Goal: Task Accomplishment & Management: Complete application form

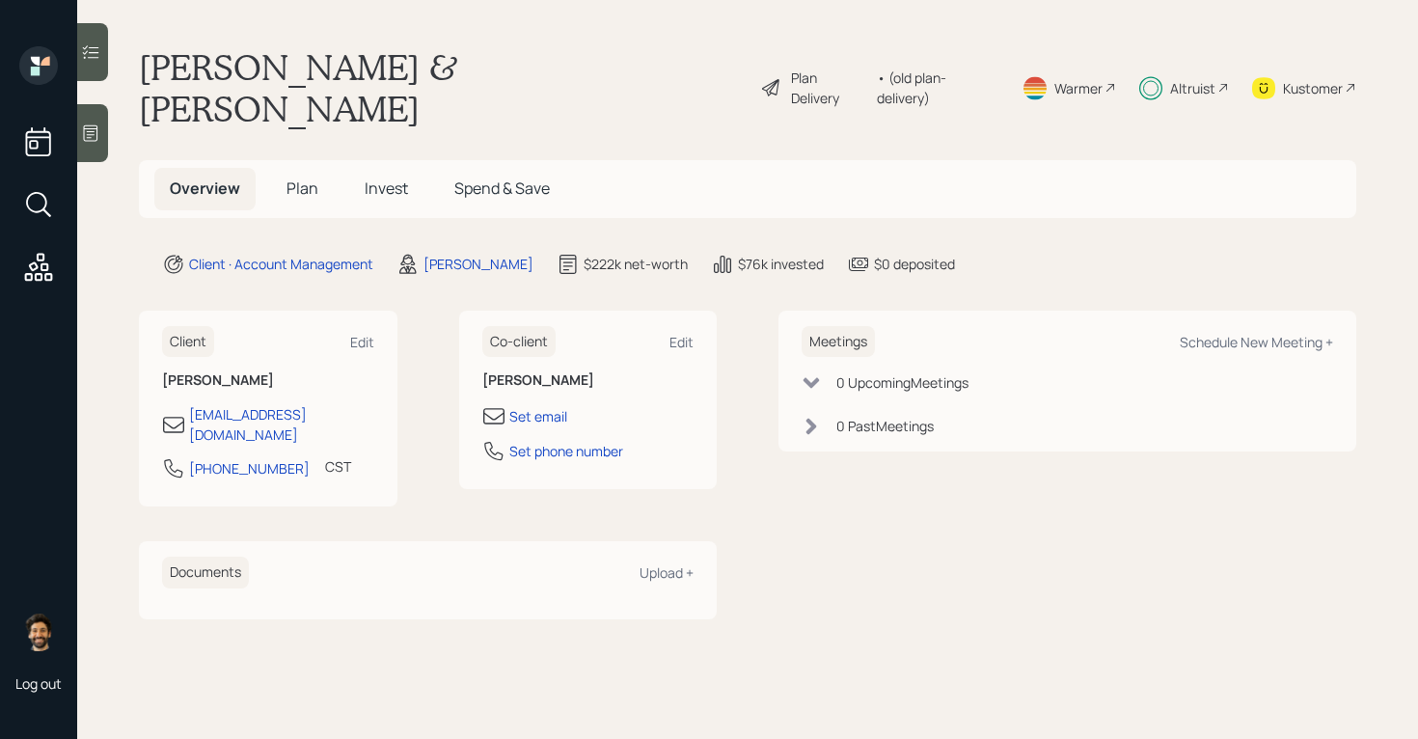
click at [1179, 78] on div "Altruist" at bounding box center [1192, 88] width 45 height 20
click at [390, 178] on span "Invest" at bounding box center [386, 188] width 43 height 21
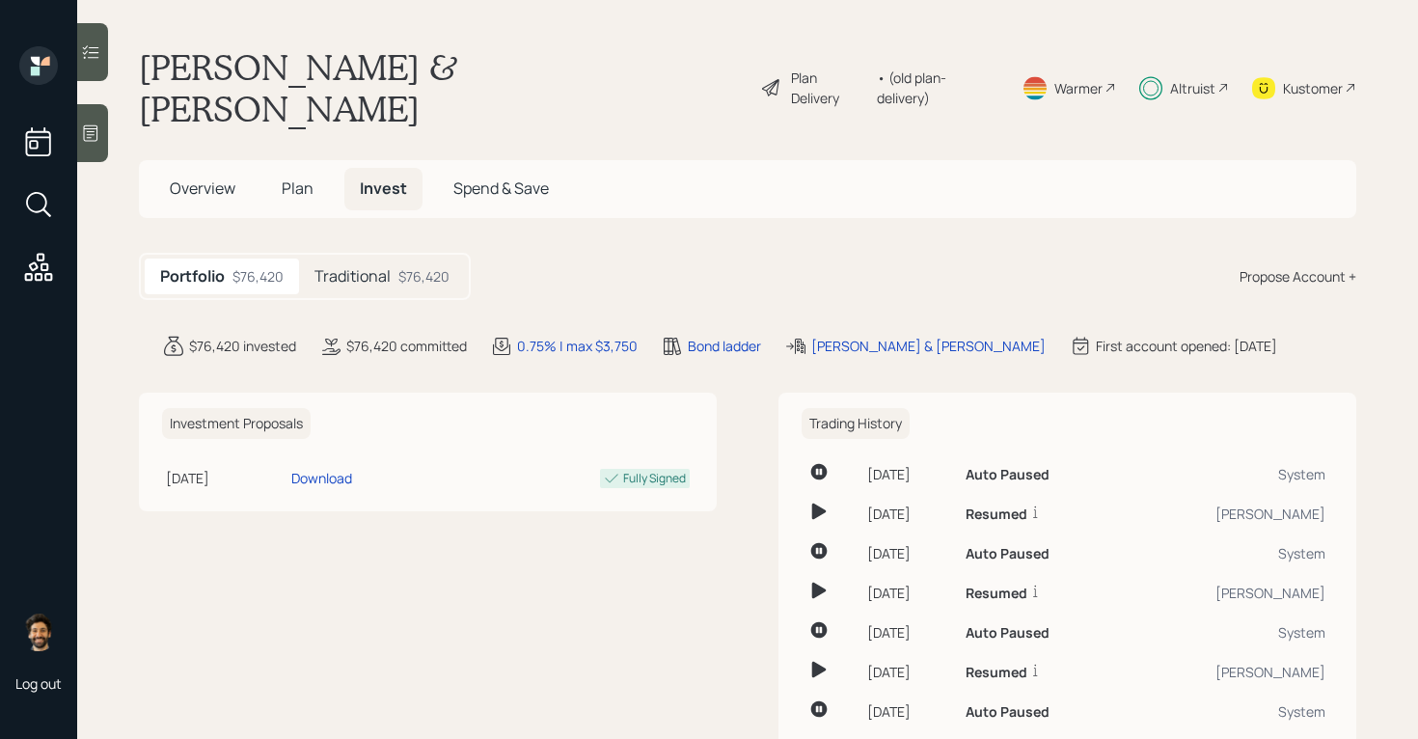
click at [383, 267] on h5 "Traditional" at bounding box center [352, 276] width 76 height 18
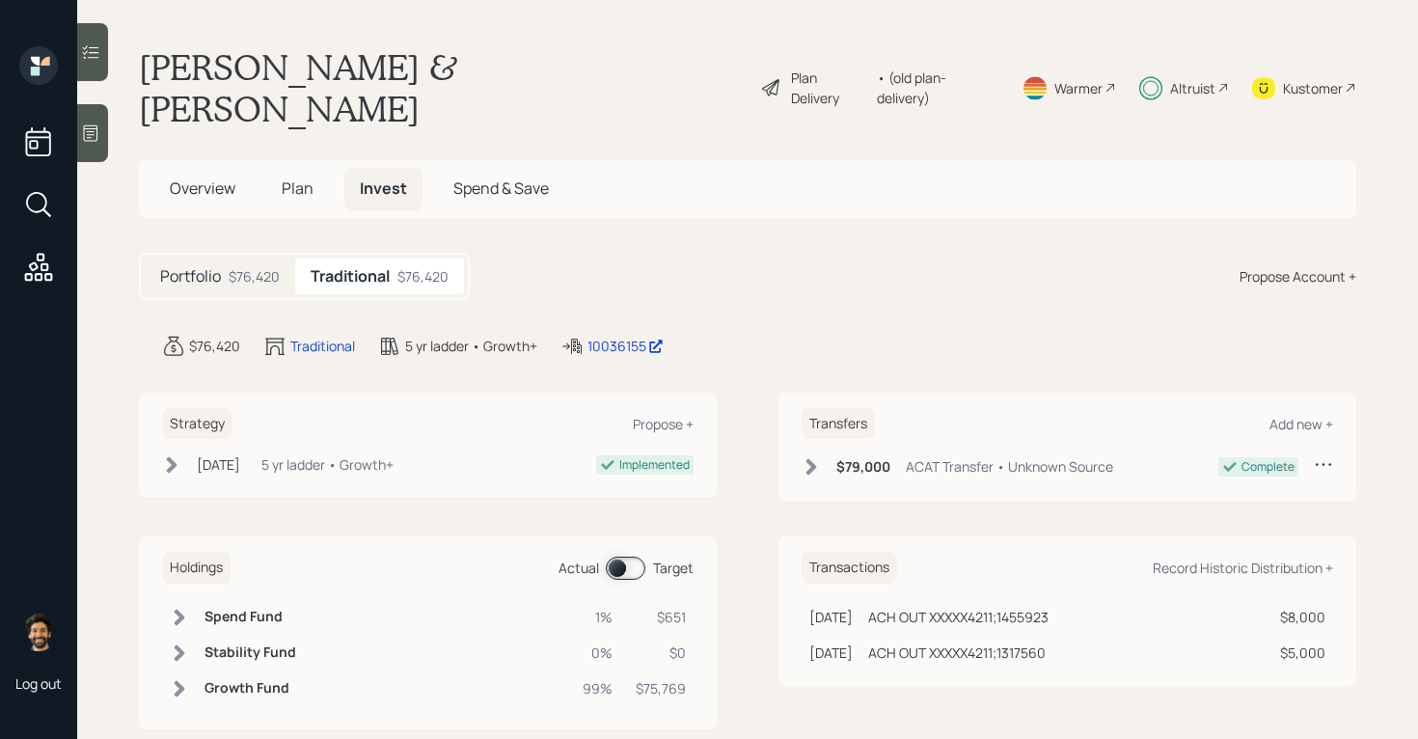
click at [606, 557] on span at bounding box center [626, 568] width 40 height 23
click at [188, 670] on td at bounding box center [179, 688] width 35 height 36
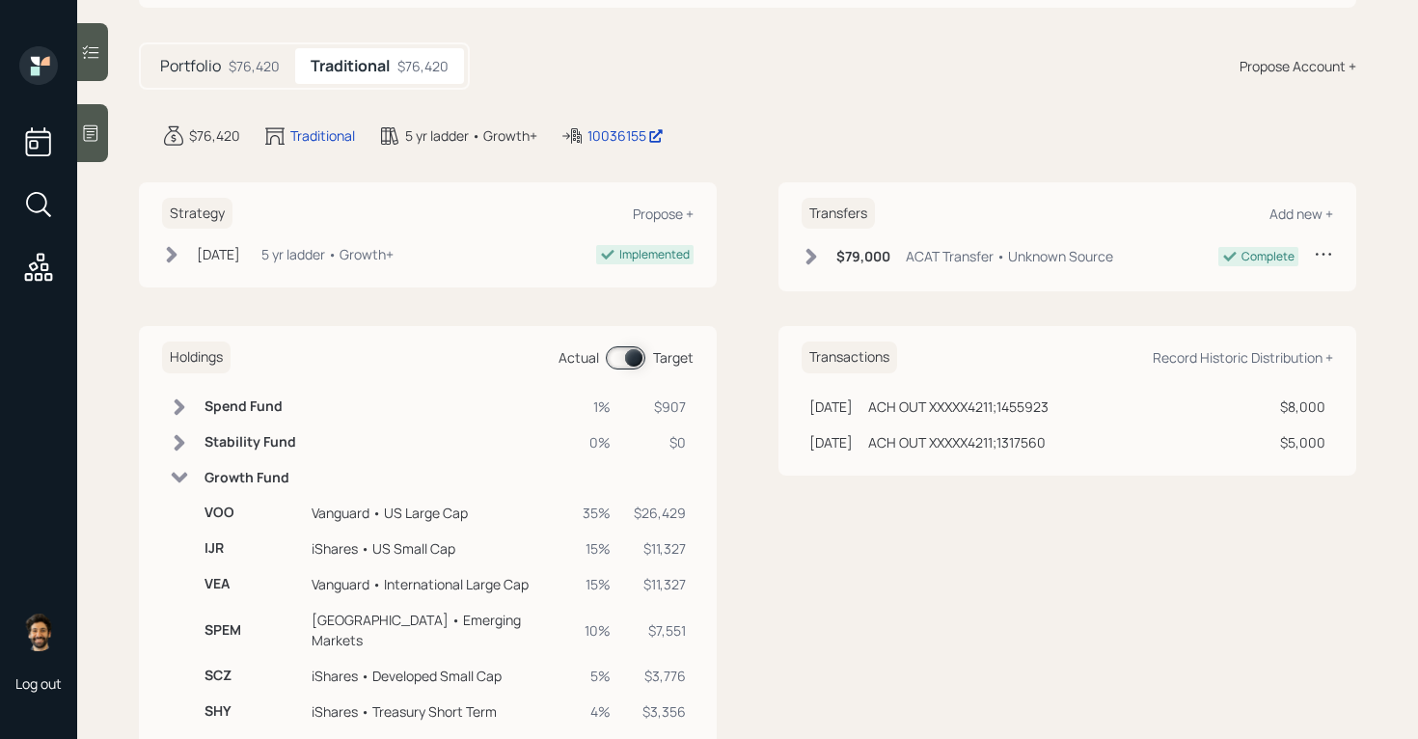
scroll to position [222, 0]
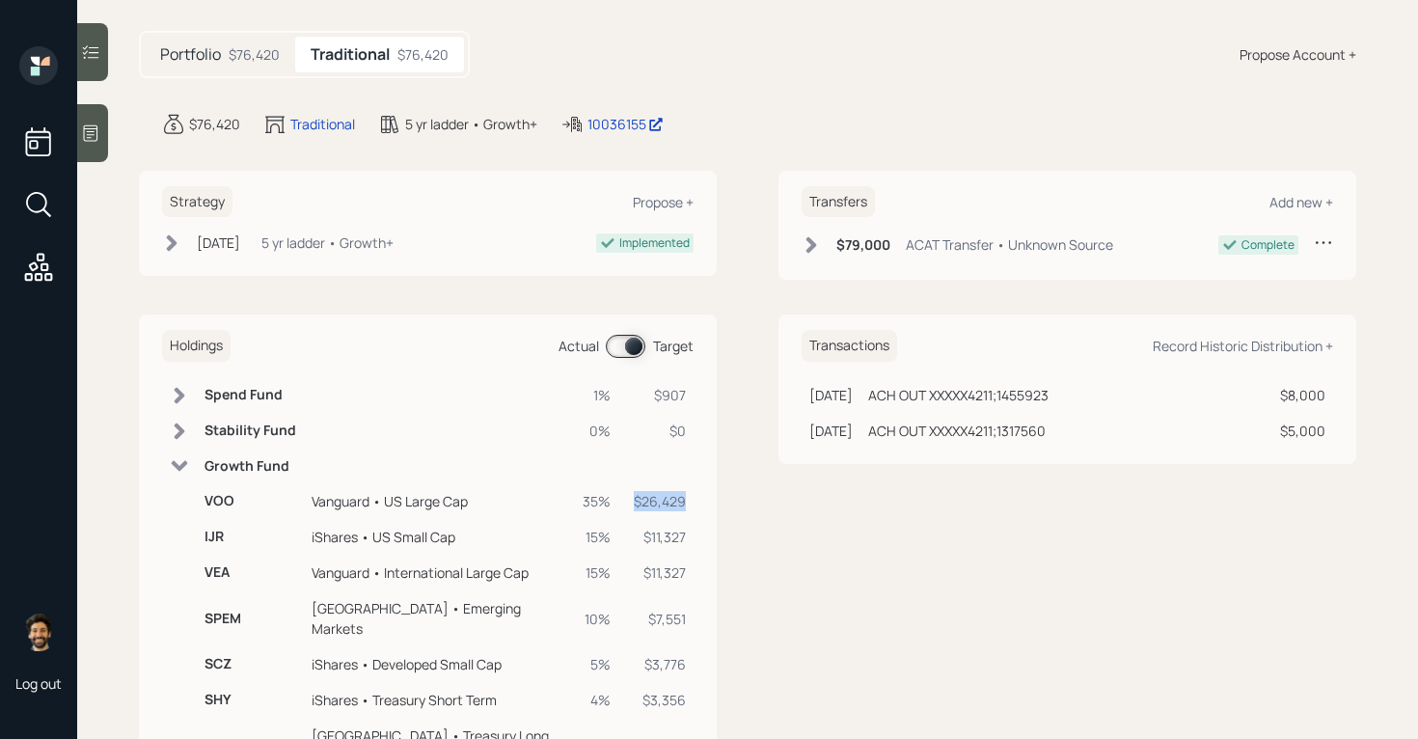
drag, startPoint x: 684, startPoint y: 460, endPoint x: 631, endPoint y: 461, distance: 53.1
click at [631, 483] on td "$26,429" at bounding box center [660, 501] width 68 height 36
click at [186, 461] on icon at bounding box center [180, 466] width 16 height 11
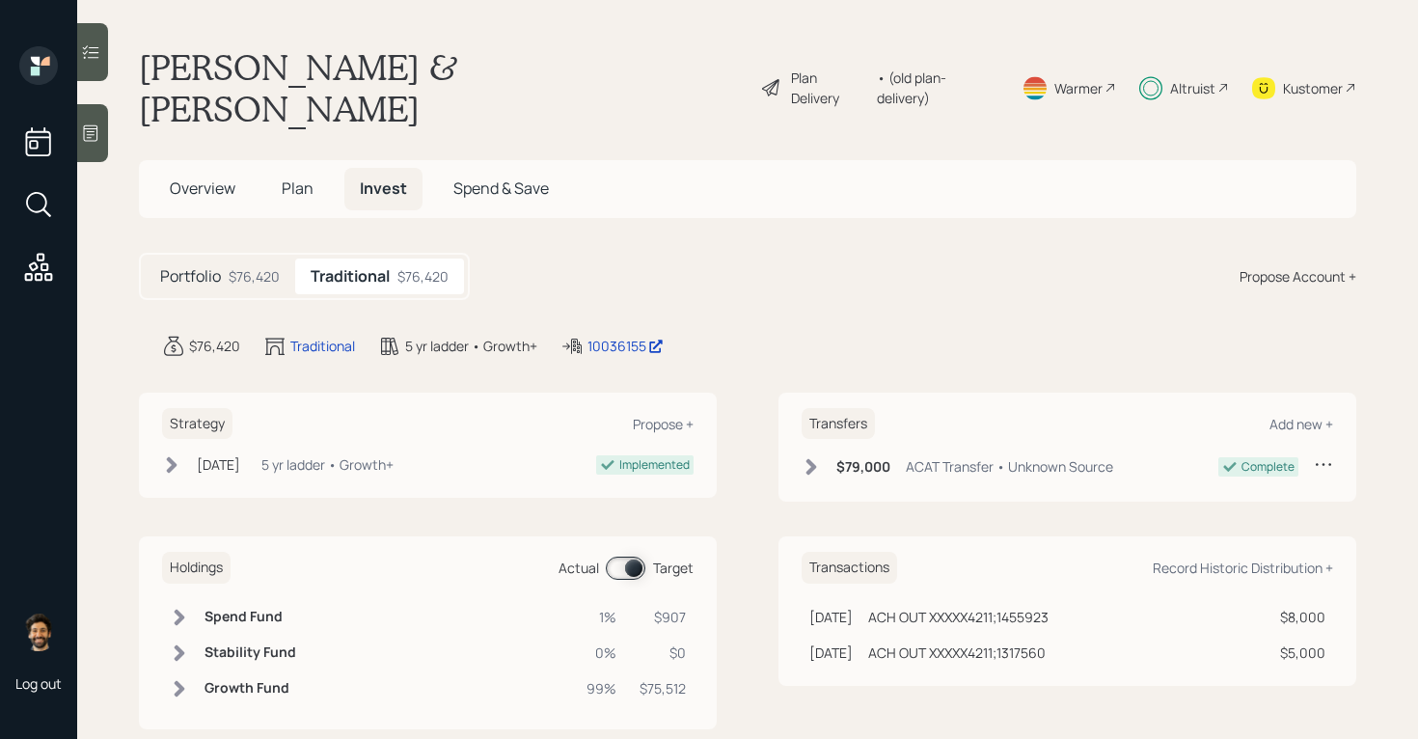
click at [295, 178] on span "Plan" at bounding box center [298, 188] width 32 height 21
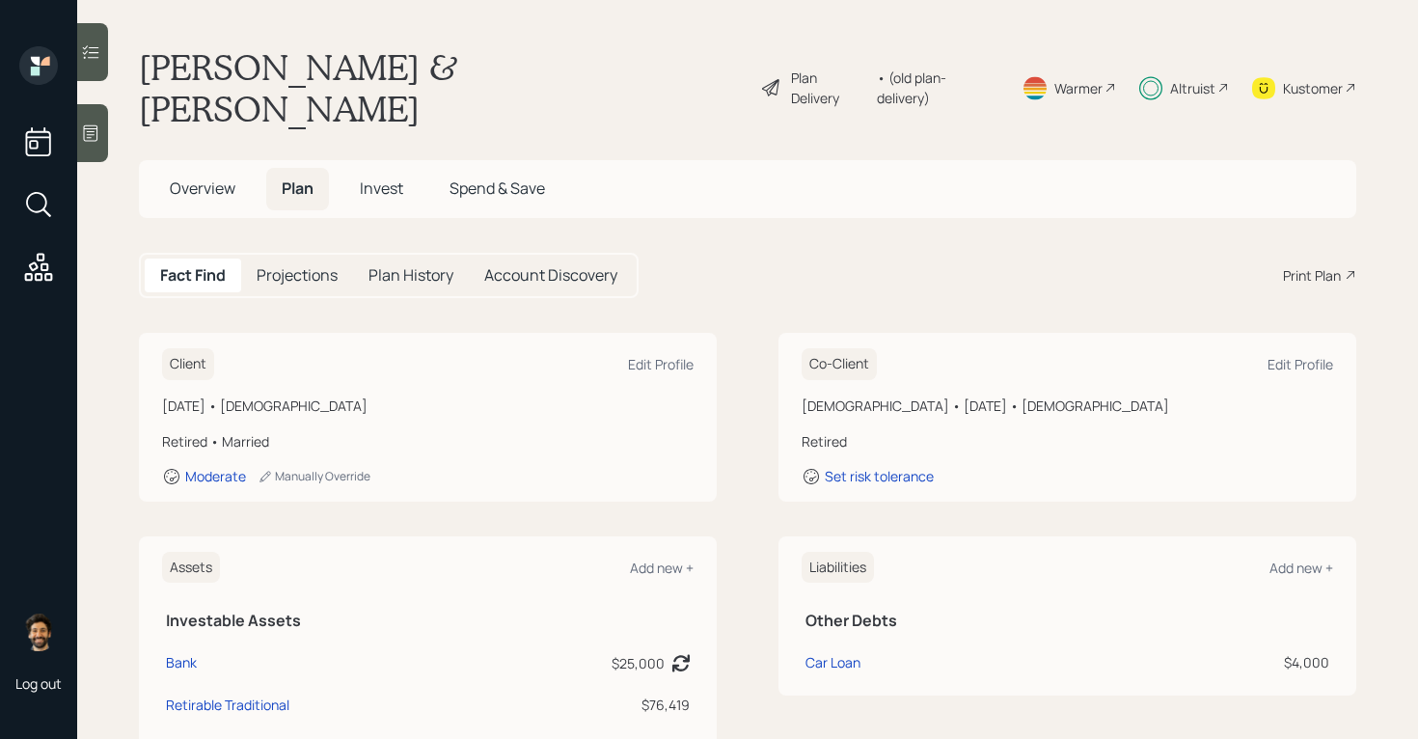
click at [201, 178] on span "Overview" at bounding box center [203, 188] width 66 height 21
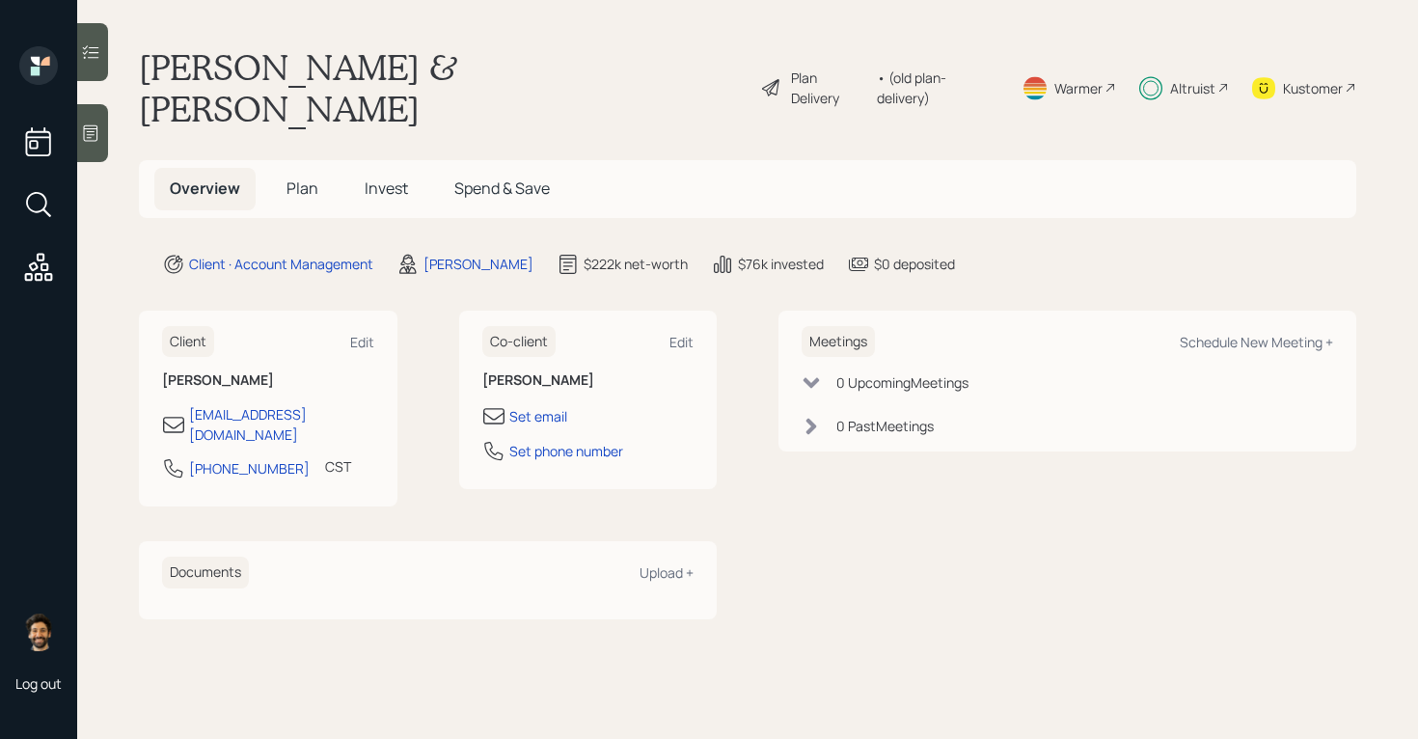
click at [386, 178] on span "Invest" at bounding box center [386, 188] width 43 height 21
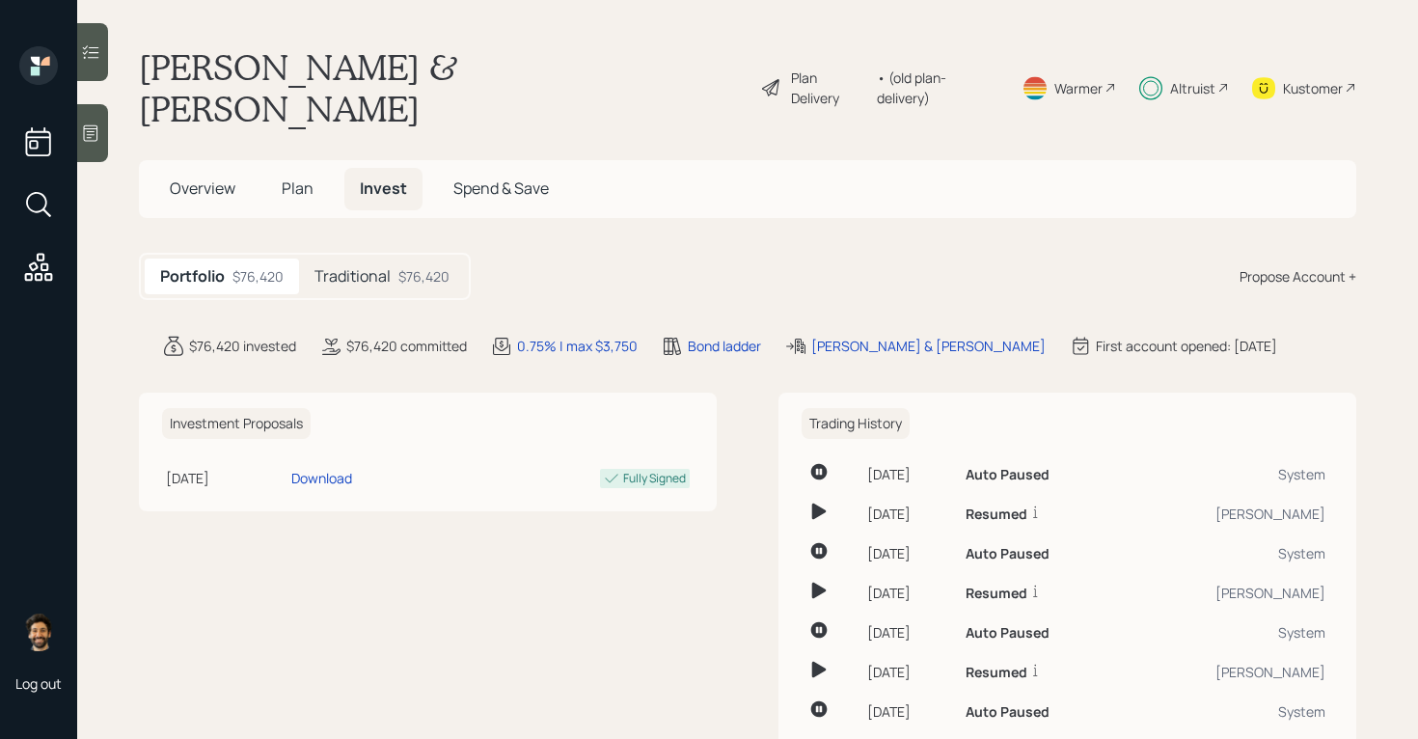
click at [388, 259] on div "Traditional $76,420" at bounding box center [382, 277] width 166 height 36
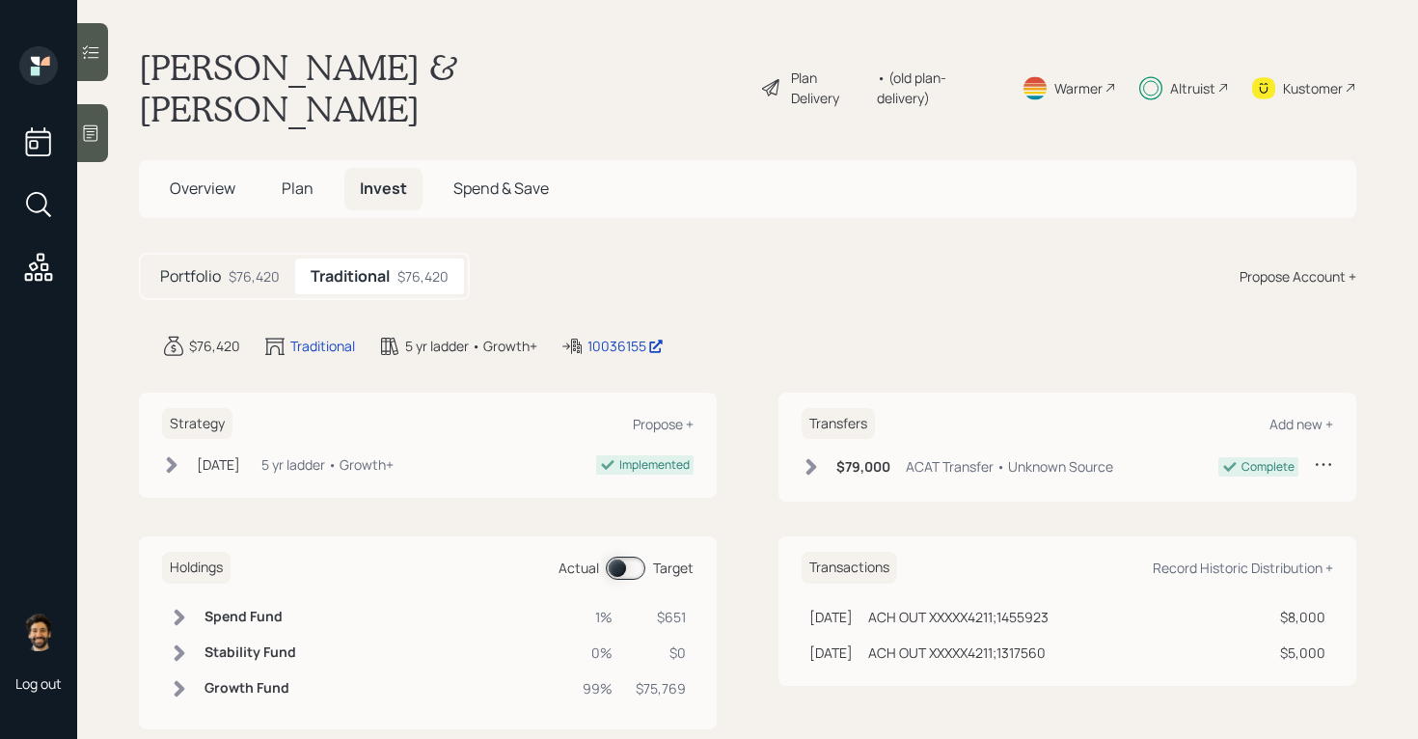
click at [298, 178] on span "Plan" at bounding box center [298, 188] width 32 height 21
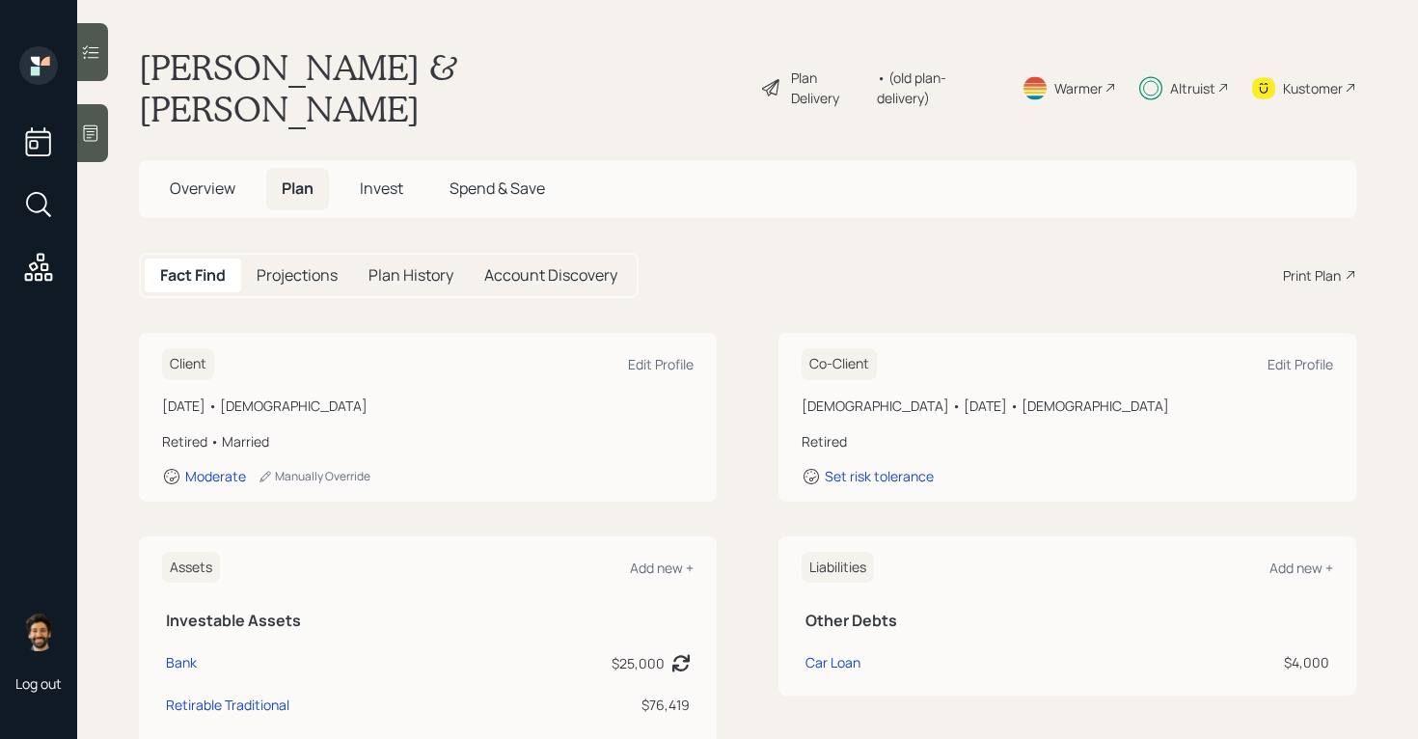
click at [405, 168] on h5 "Invest" at bounding box center [381, 188] width 74 height 41
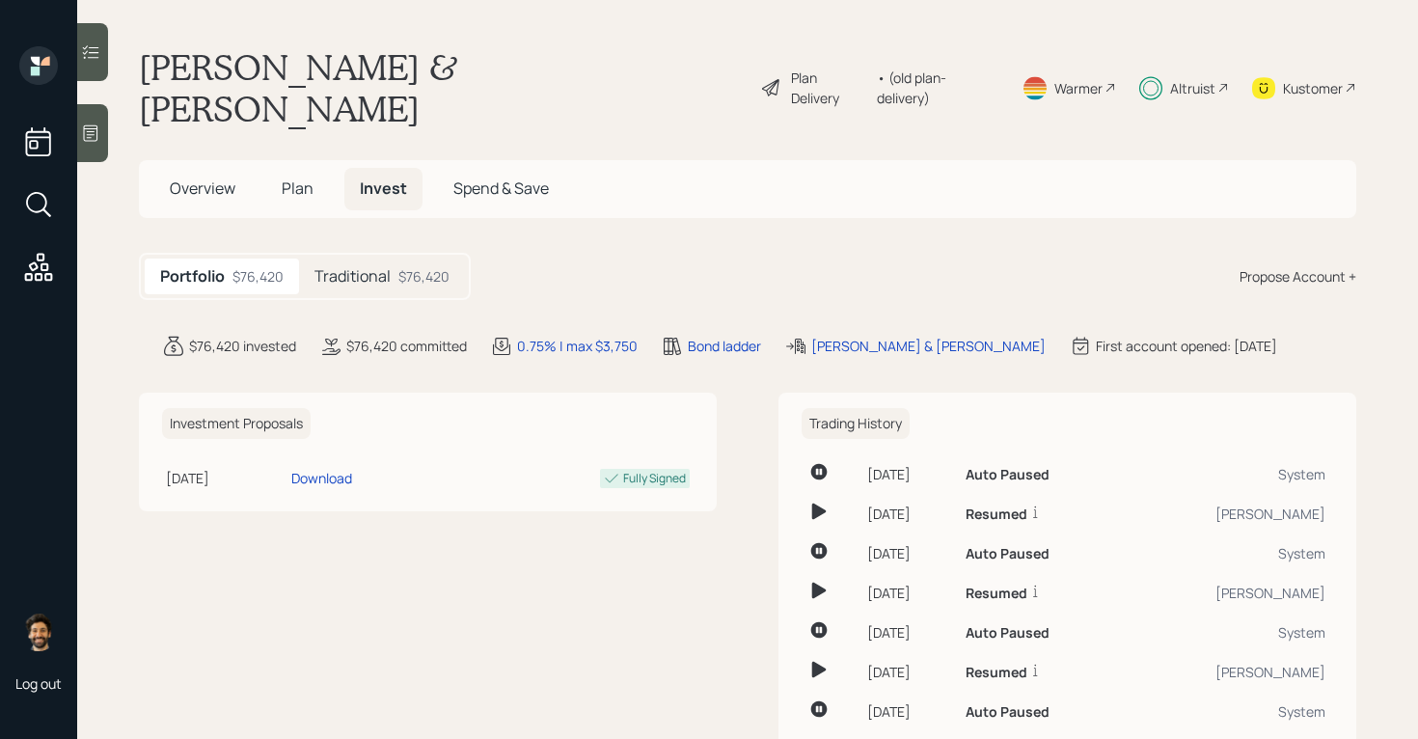
click at [341, 259] on div "Traditional $76,420" at bounding box center [382, 277] width 166 height 36
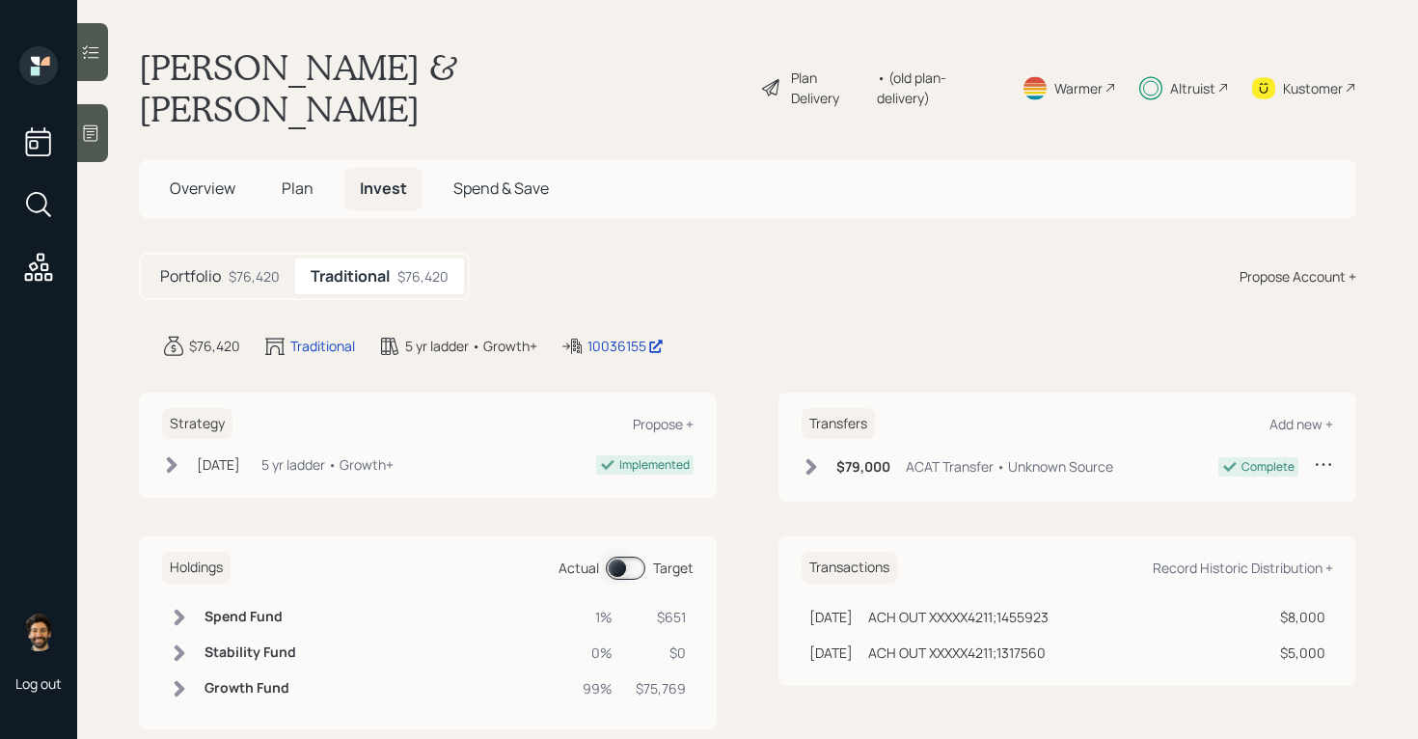
click at [302, 168] on h5 "Plan" at bounding box center [297, 188] width 63 height 41
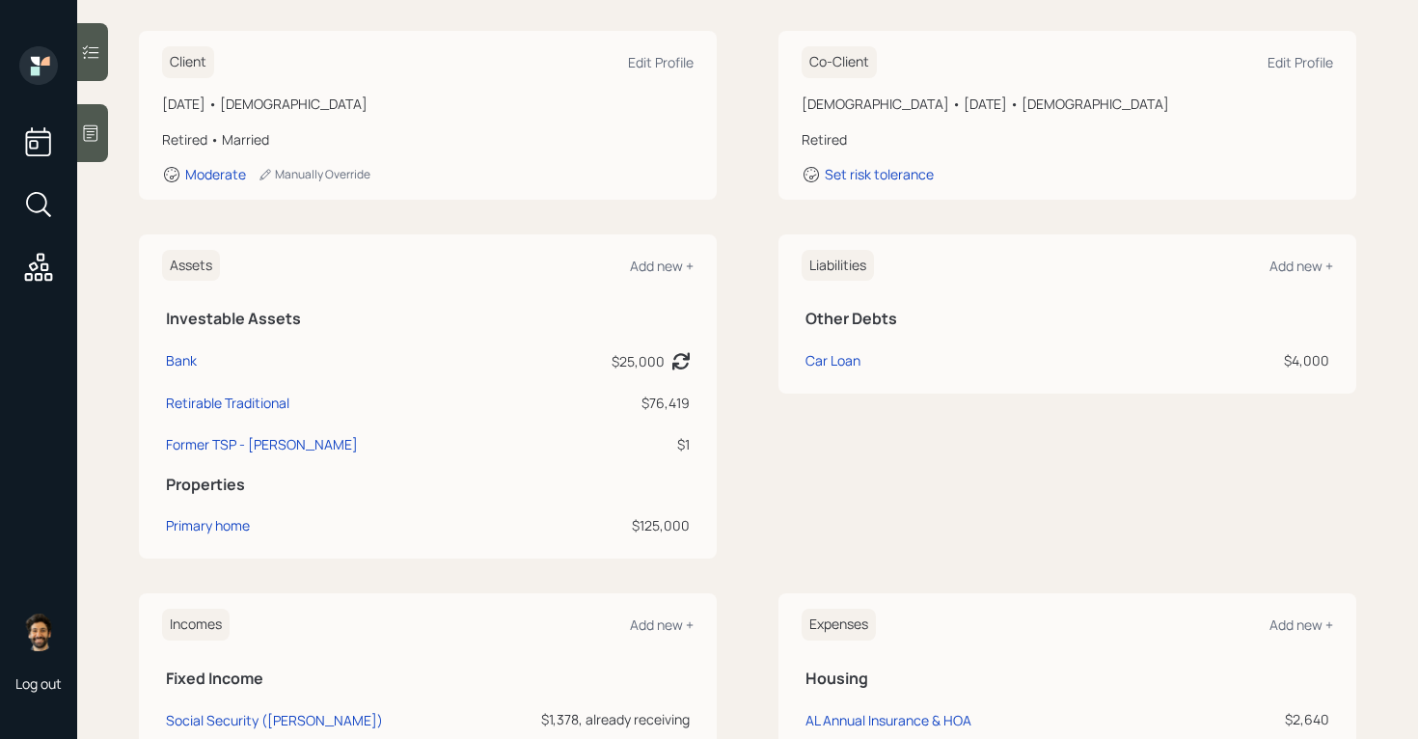
scroll to position [783, 0]
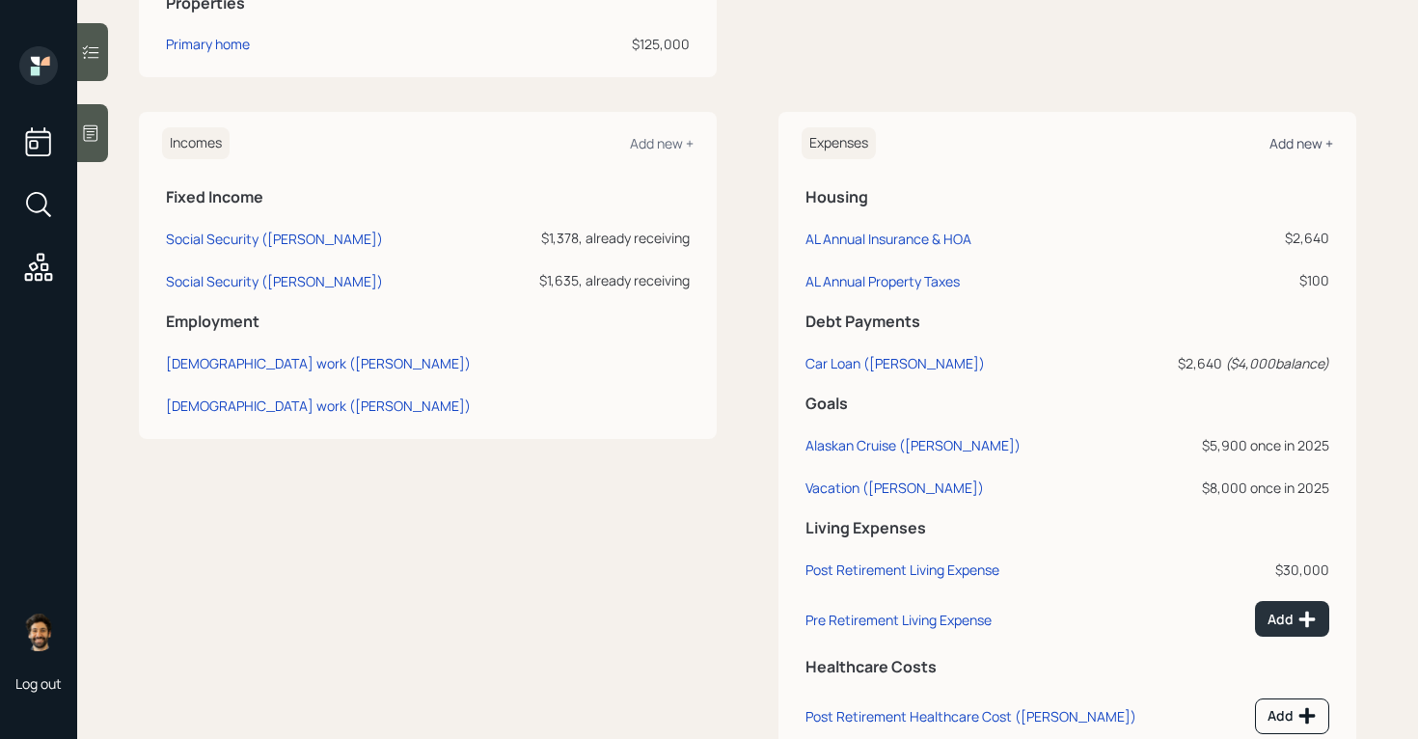
click at [1292, 134] on div "Add new +" at bounding box center [1302, 143] width 64 height 18
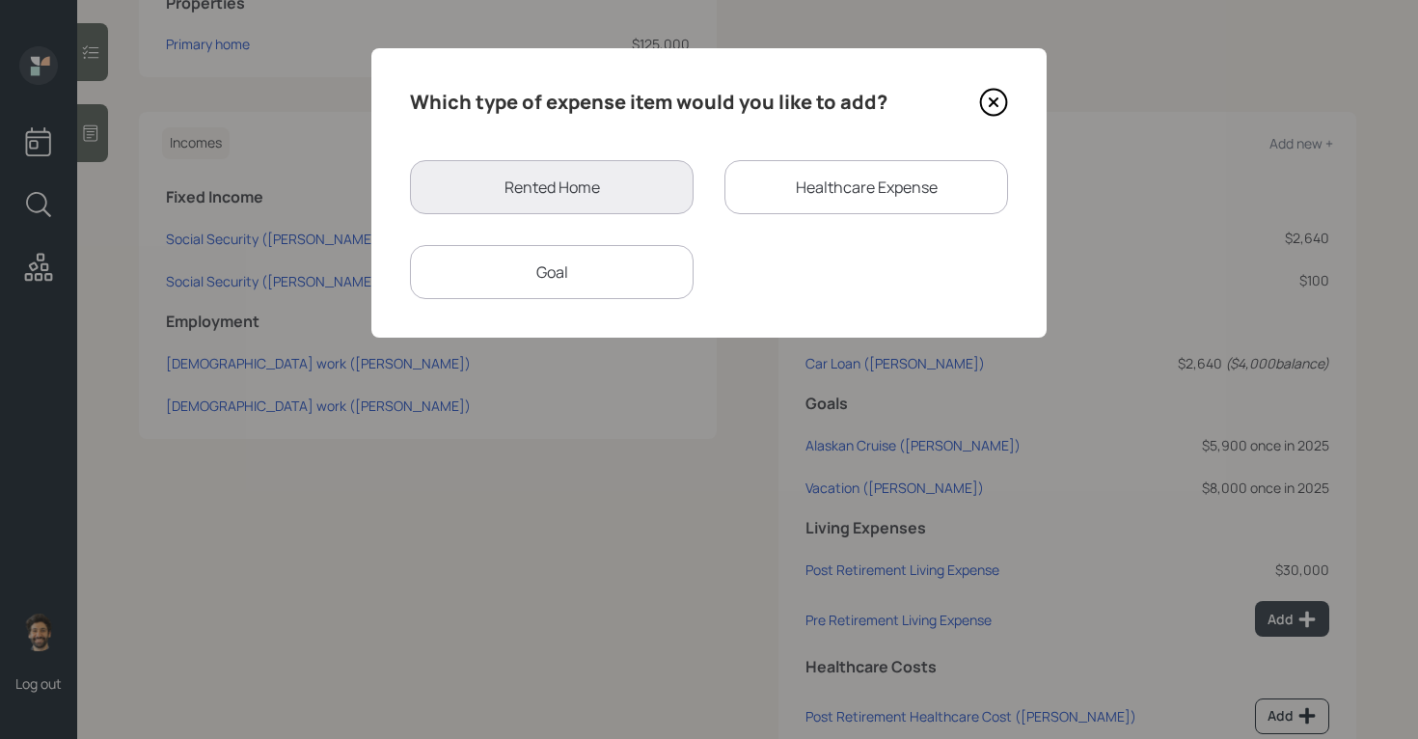
click at [591, 277] on div "Goal" at bounding box center [552, 272] width 284 height 54
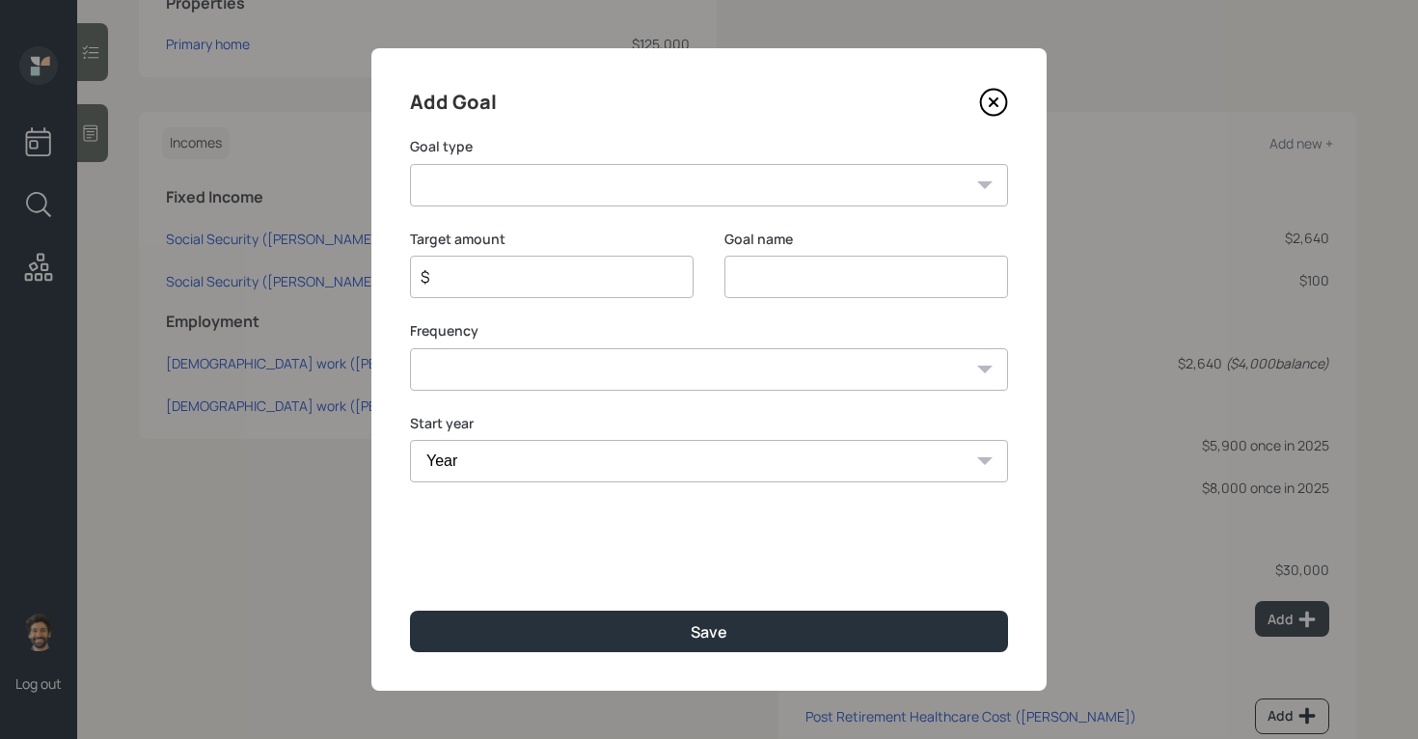
click at [570, 182] on select "Create an emergency fund Donate to charity Purchase a home Make a purchase Supp…" at bounding box center [709, 185] width 598 height 42
select select "other"
click at [759, 264] on input "Other" at bounding box center [867, 277] width 284 height 42
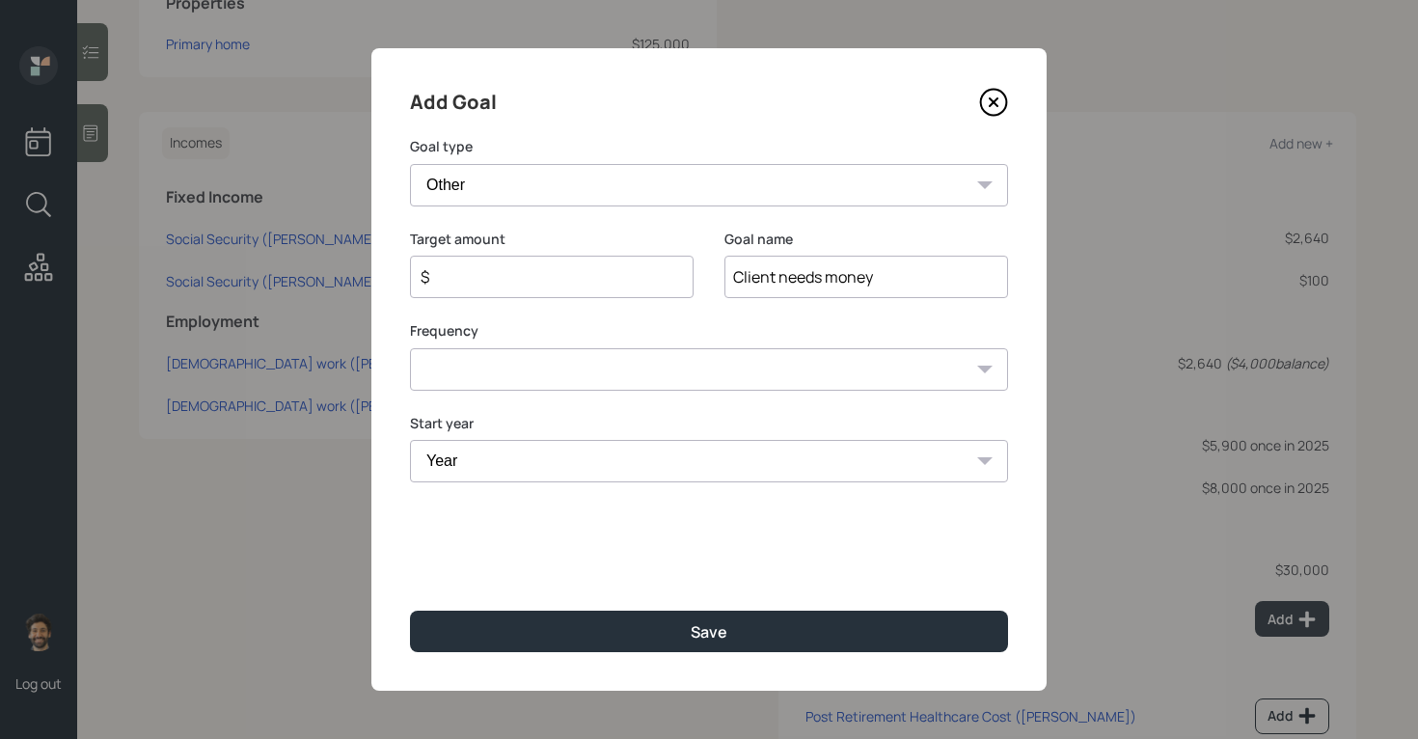
type input "Client needs money"
click at [470, 276] on input "$" at bounding box center [544, 276] width 251 height 23
type input "$ 4,300"
click at [441, 374] on select "One time Every 1 year Every 2 years Every 3 years Every 4 years Every 5 years E…" at bounding box center [709, 369] width 598 height 42
select select "0"
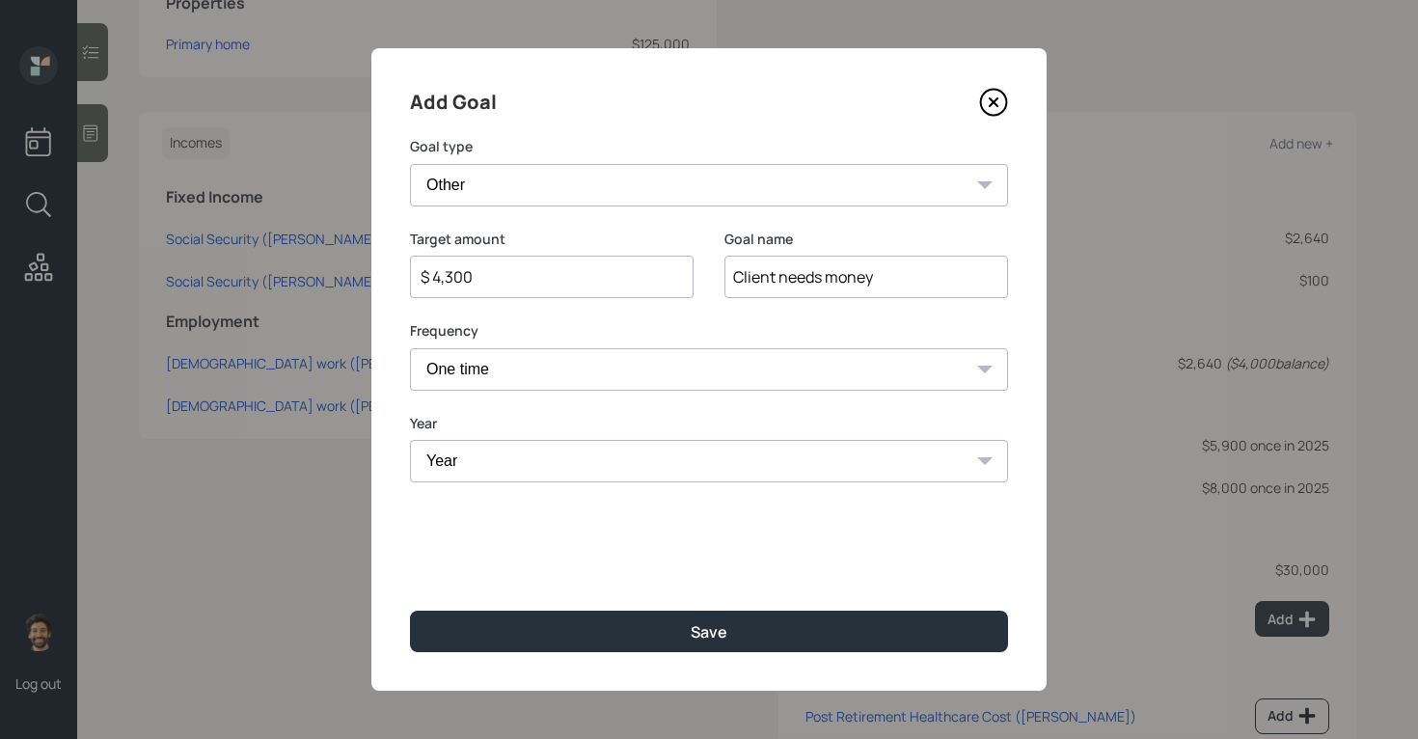
click at [451, 467] on select "Year [DATE] 2026 2027 2028 2029 2030 2031 2032 2033 2034 2035 2036 2037 2038 20…" at bounding box center [709, 461] width 598 height 42
select select "2025"
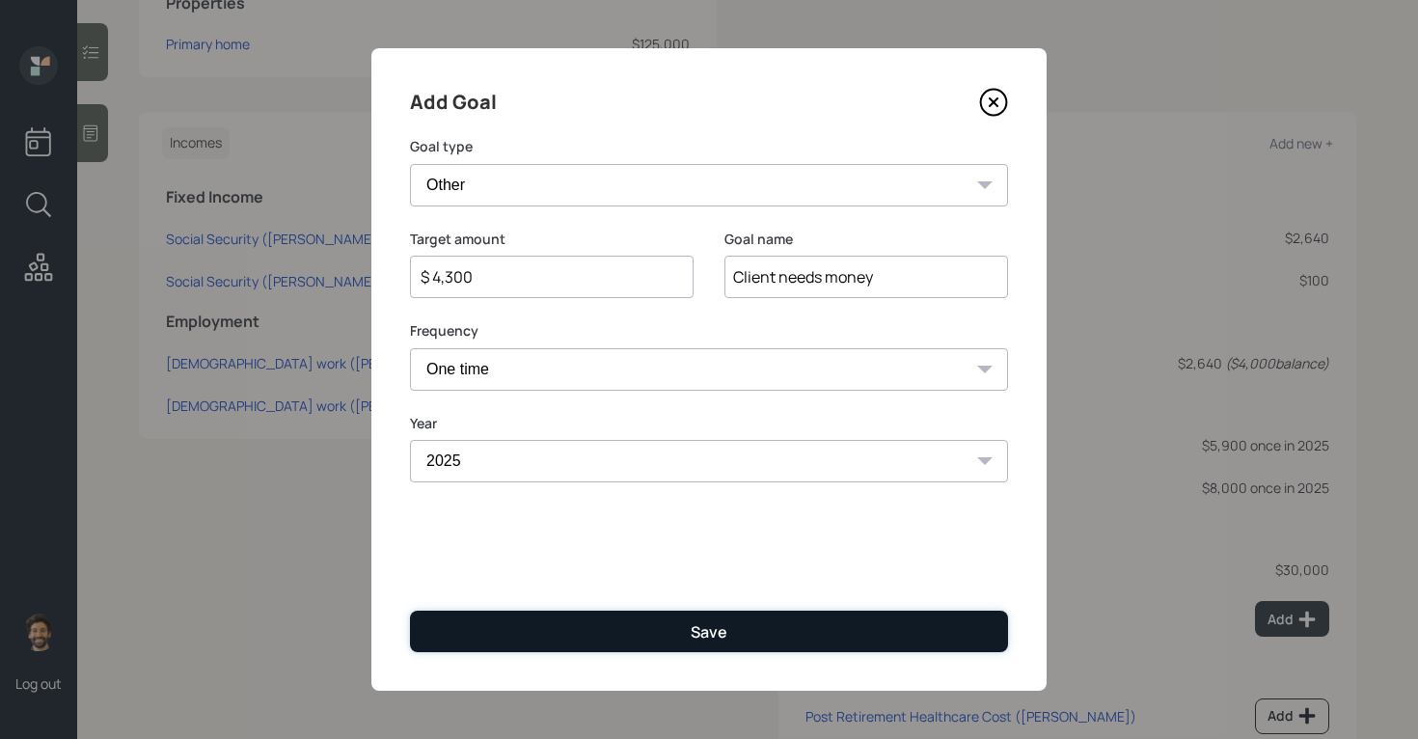
click at [464, 650] on button "Save" at bounding box center [709, 631] width 598 height 41
type input "$"
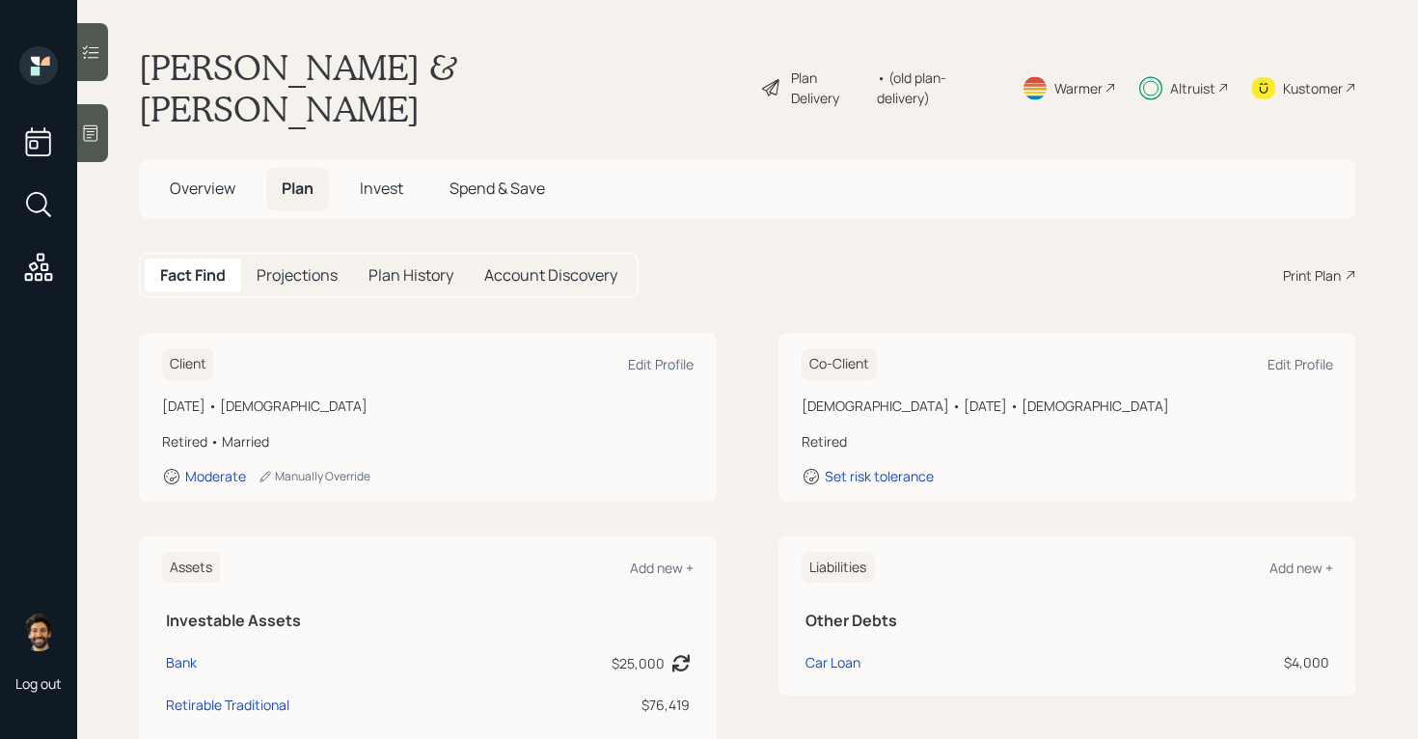
click at [288, 253] on div "Fact Find Projections Plan History Account Discovery" at bounding box center [389, 275] width 500 height 45
click at [278, 266] on h5 "Projections" at bounding box center [297, 275] width 81 height 18
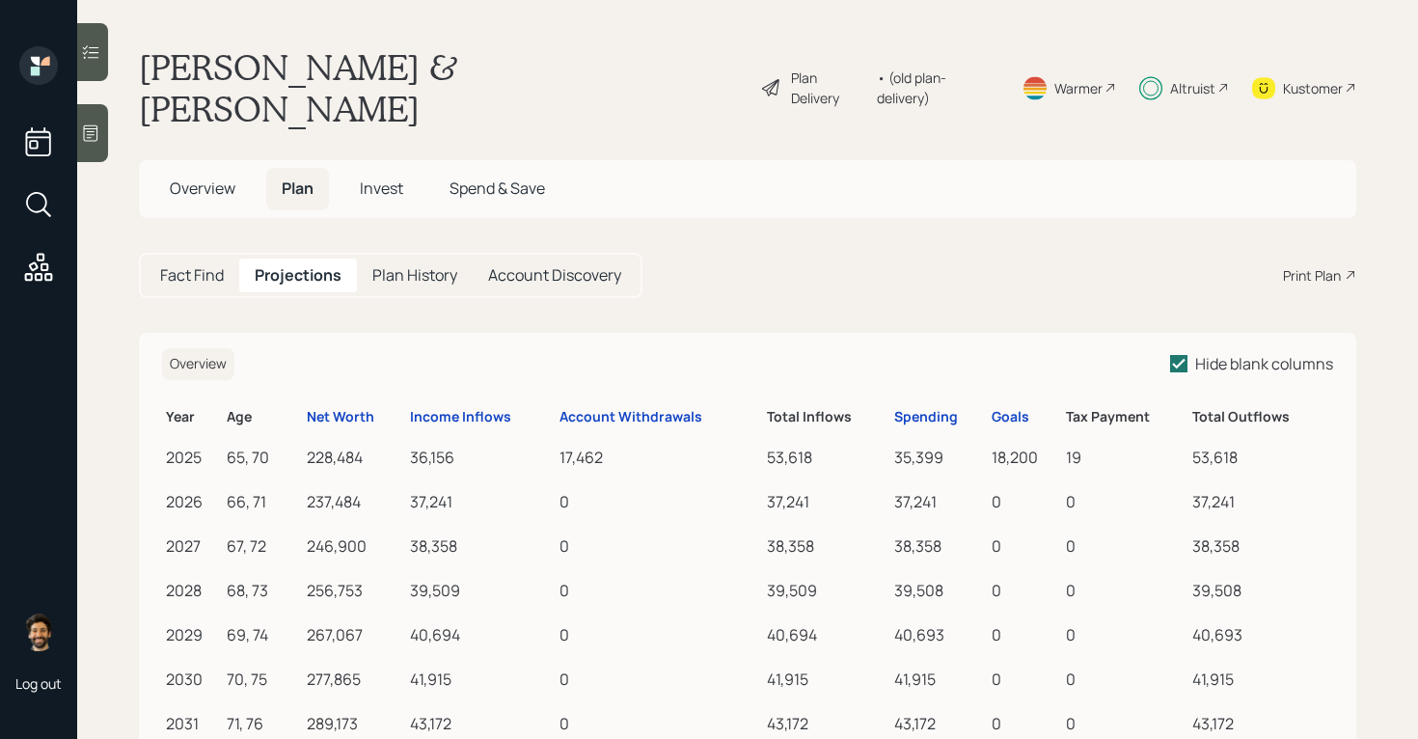
click at [366, 178] on span "Invest" at bounding box center [381, 188] width 43 height 21
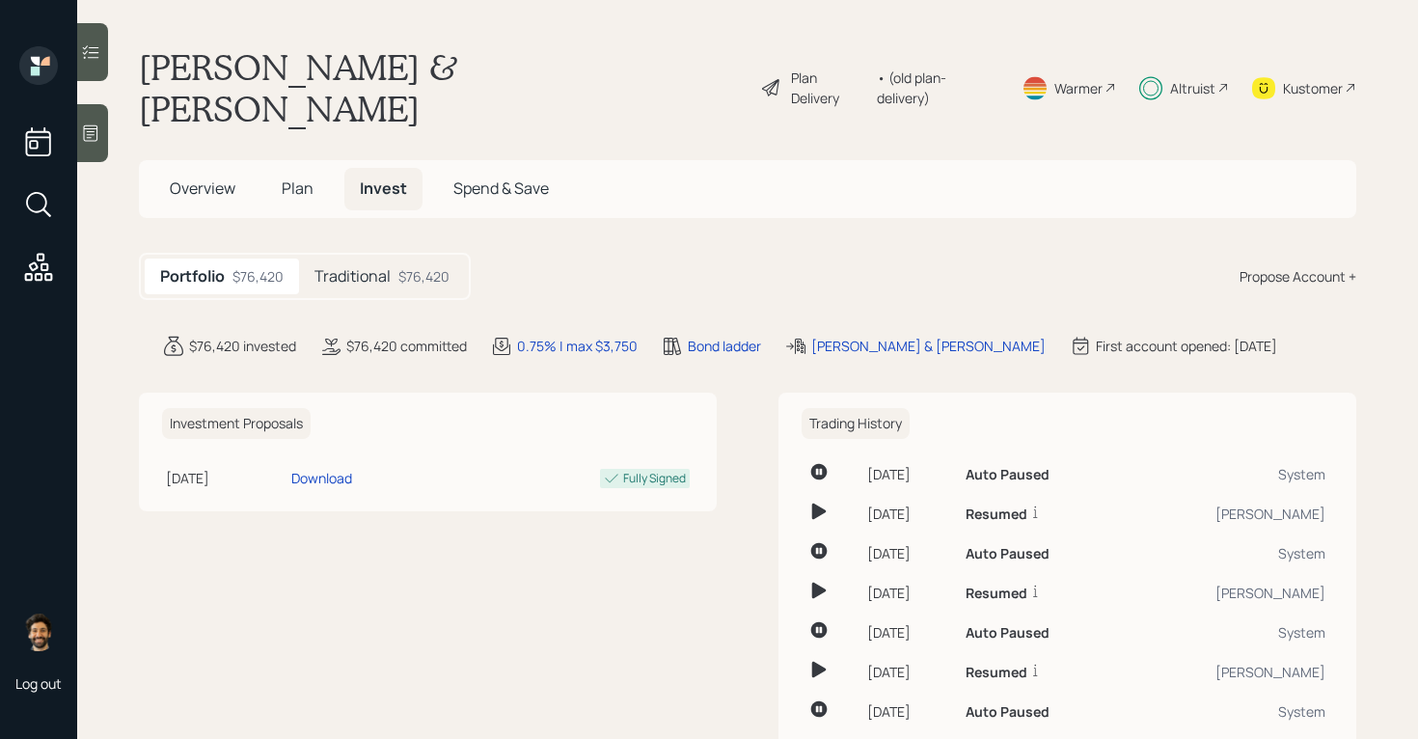
click at [372, 267] on h5 "Traditional" at bounding box center [352, 276] width 76 height 18
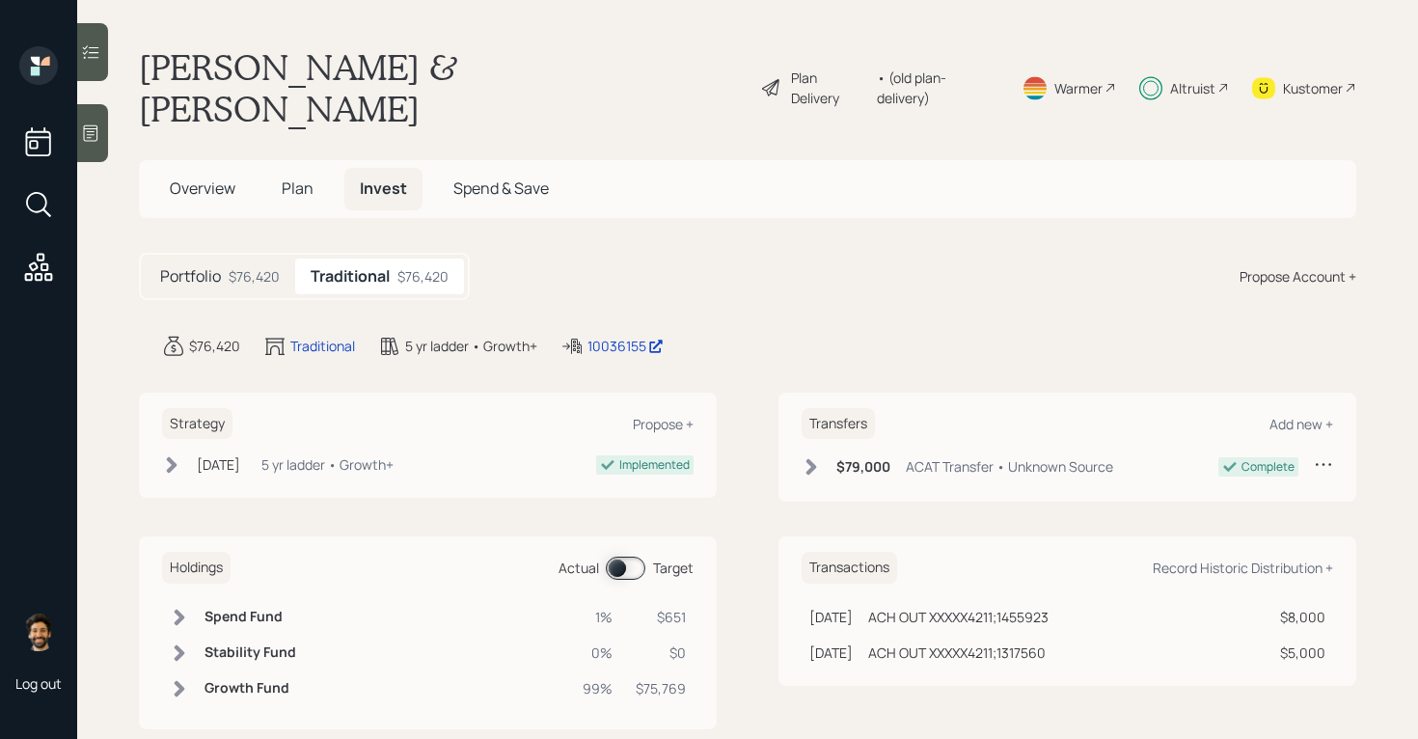
click at [630, 557] on span at bounding box center [626, 568] width 40 height 23
click at [192, 599] on td at bounding box center [179, 617] width 35 height 36
click at [307, 178] on span "Plan" at bounding box center [298, 188] width 32 height 21
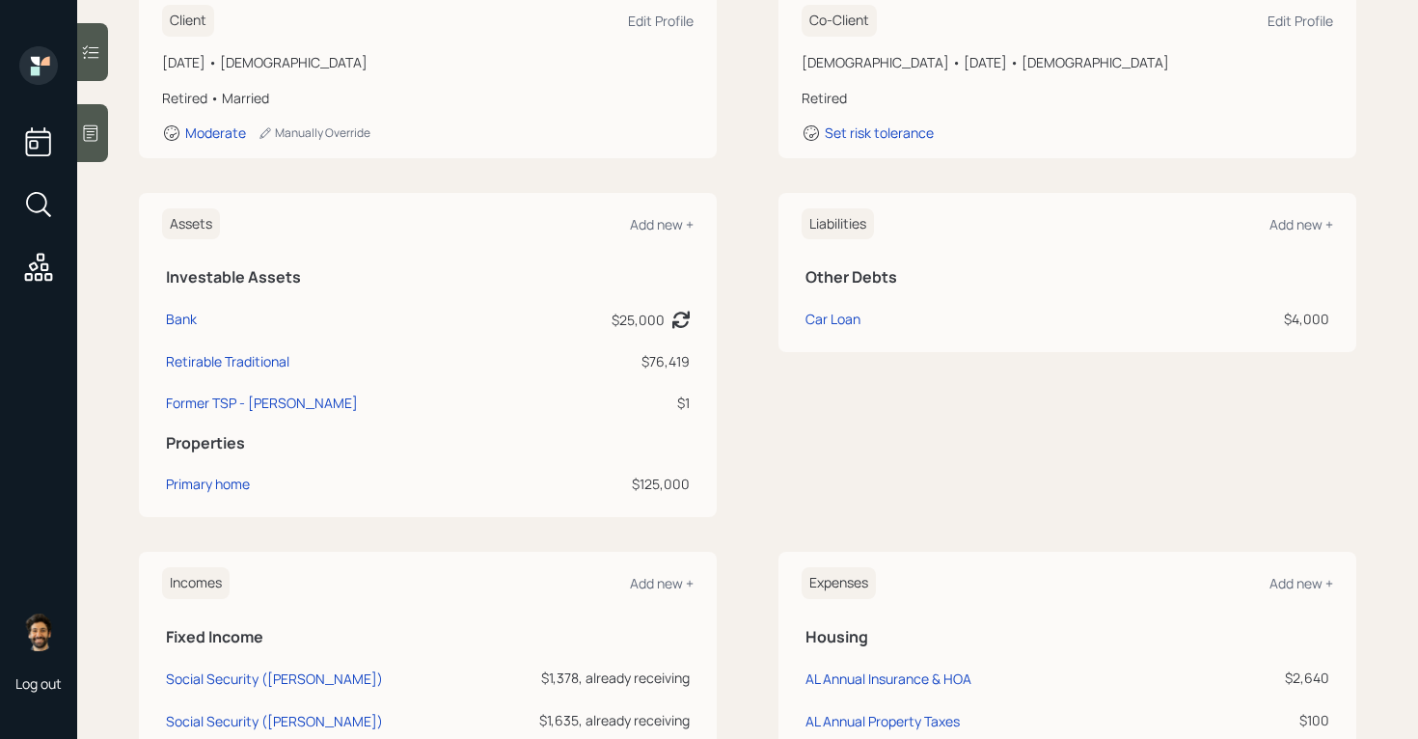
scroll to position [906, 0]
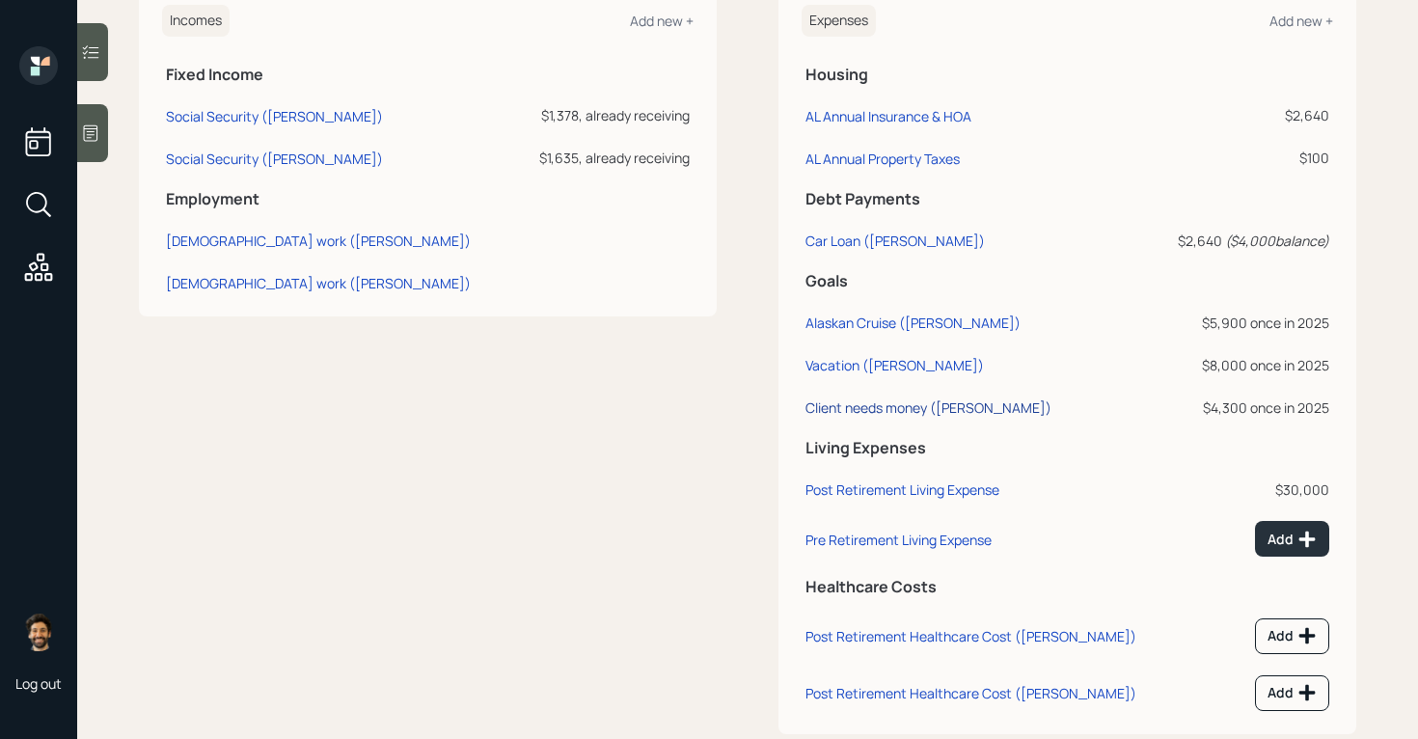
click at [875, 398] on div "Client needs money ([PERSON_NAME])" at bounding box center [929, 407] width 246 height 18
select select "0"
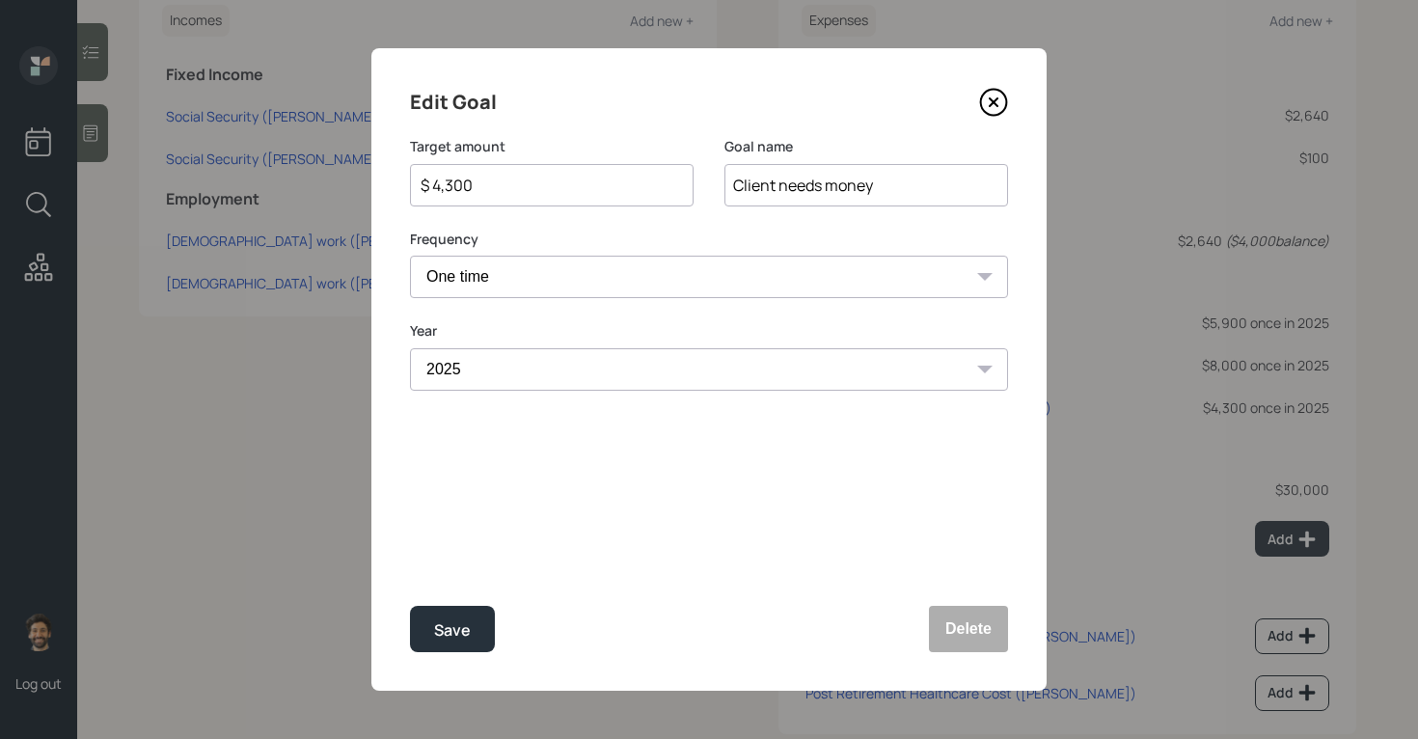
click at [489, 179] on input "$ 4,300" at bounding box center [544, 185] width 251 height 23
click at [446, 621] on div "Save" at bounding box center [452, 630] width 37 height 26
type input "$ 4,300"
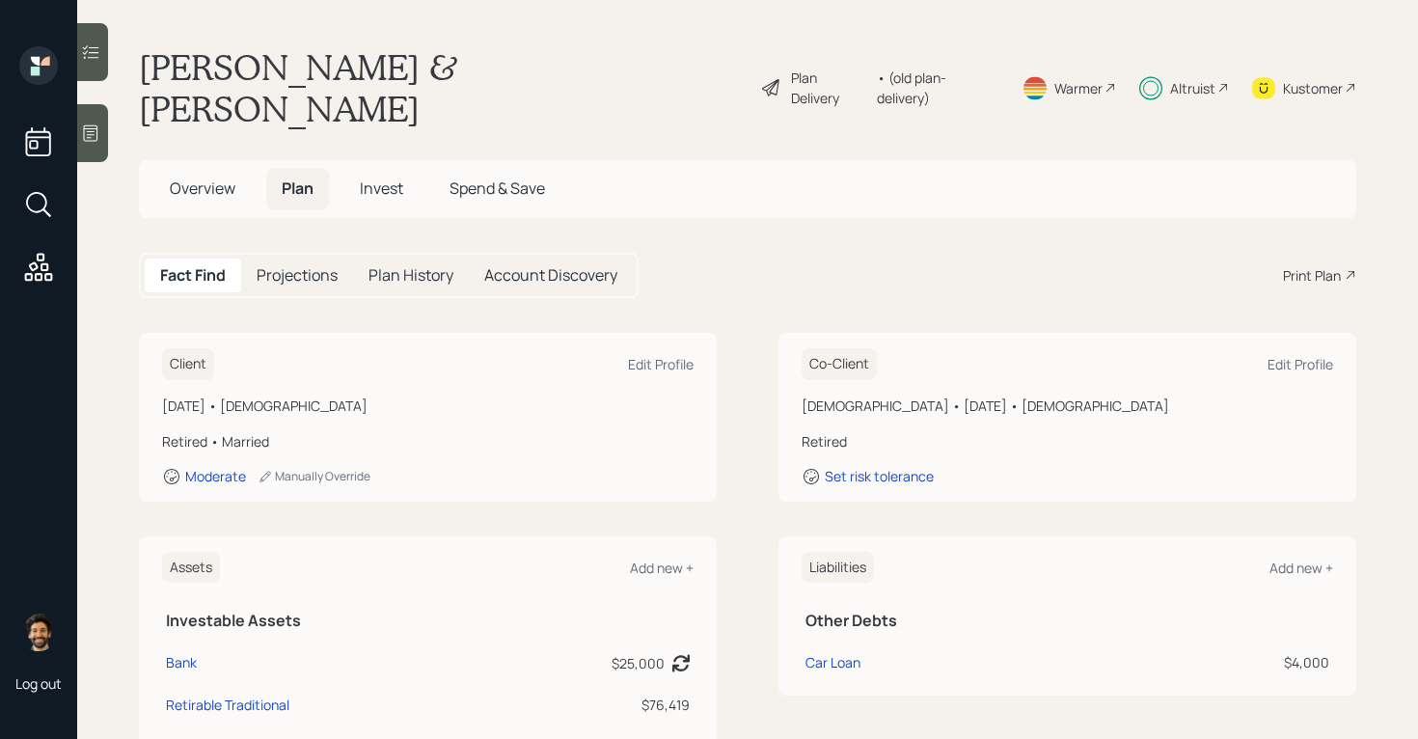
click at [374, 178] on span "Invest" at bounding box center [381, 188] width 43 height 21
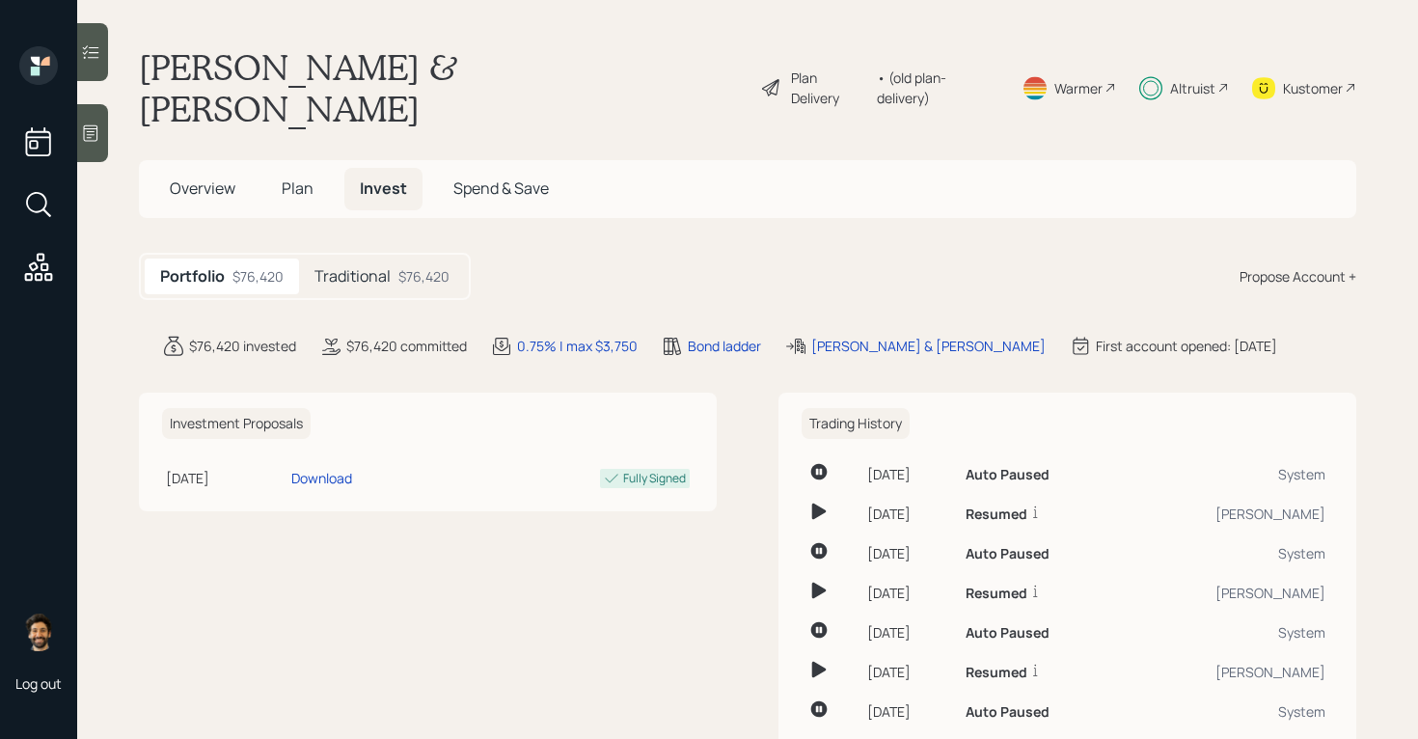
click at [400, 266] on div "$76,420" at bounding box center [423, 276] width 51 height 20
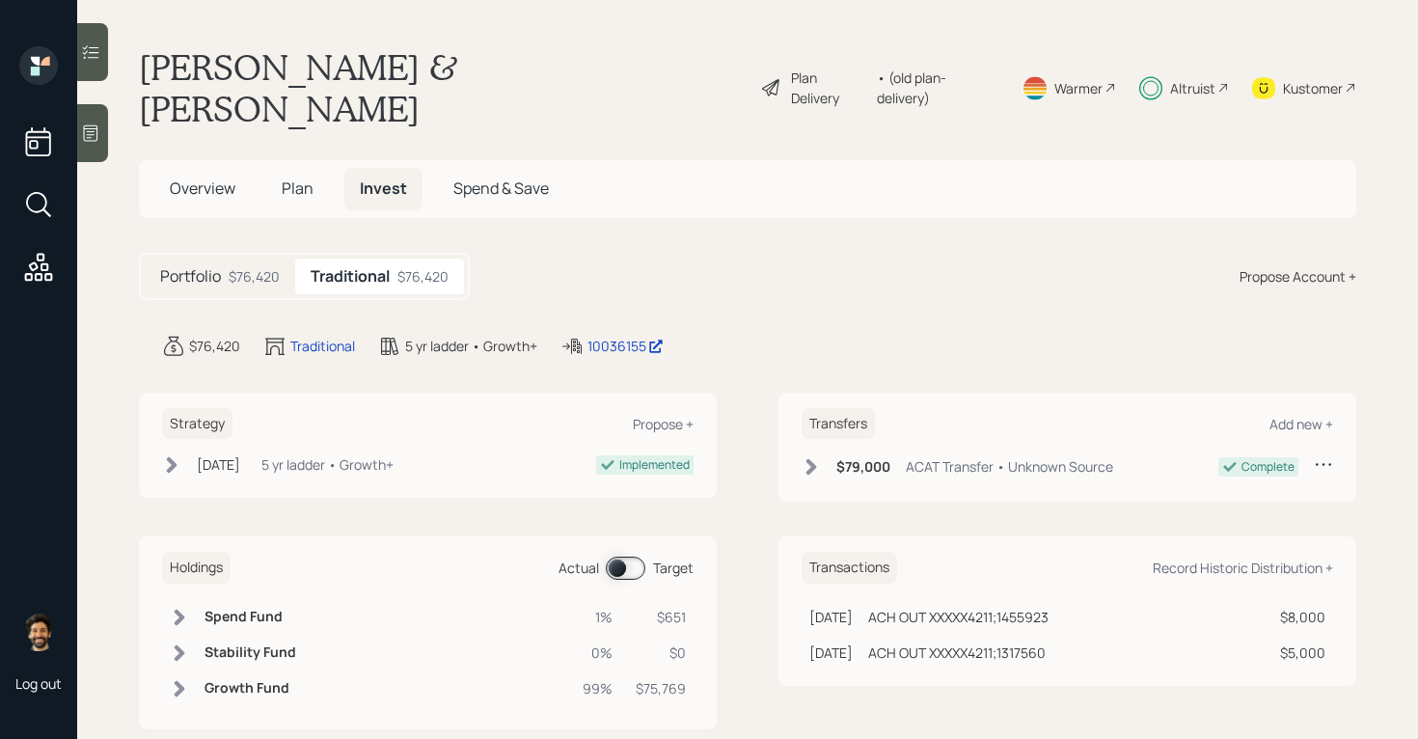
click at [617, 557] on span at bounding box center [626, 568] width 40 height 23
click at [267, 609] on h6 "Spend Fund" at bounding box center [251, 617] width 92 height 16
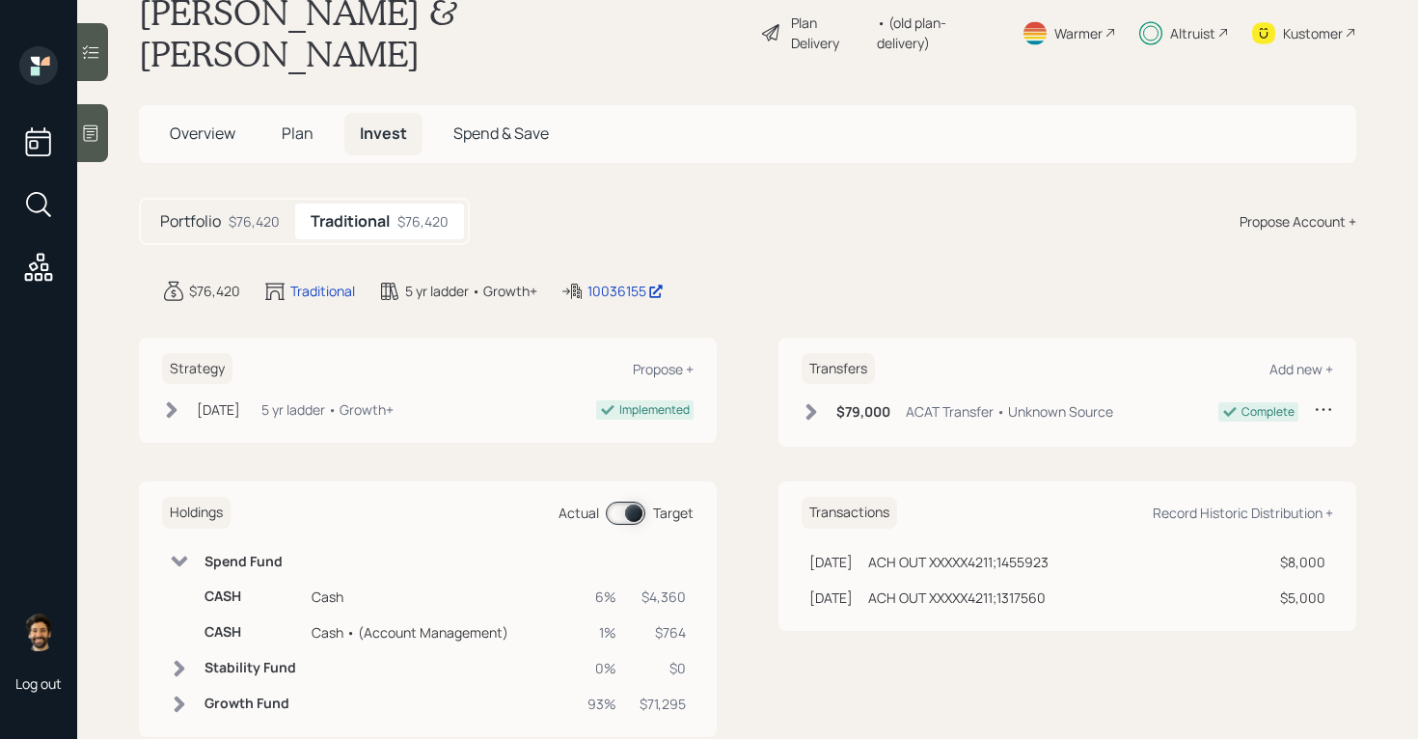
scroll to position [56, 0]
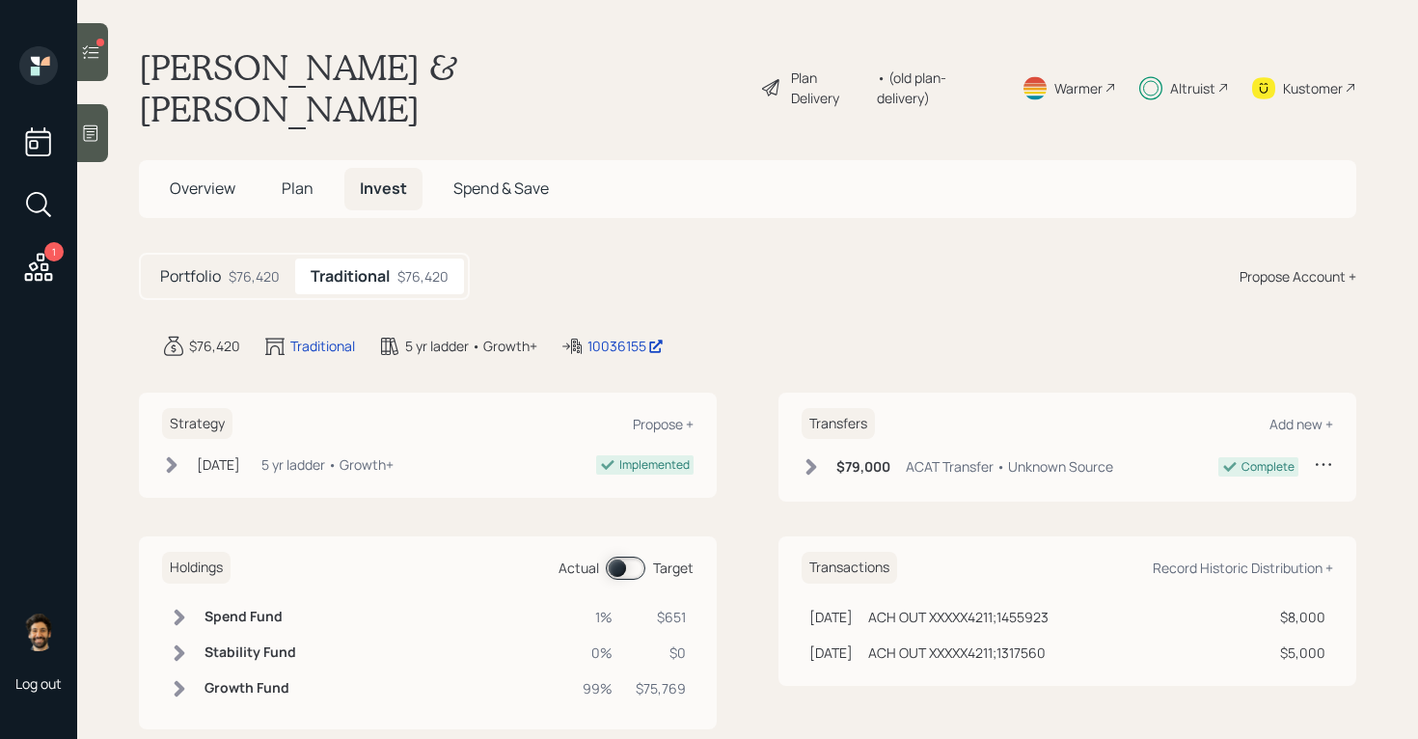
click at [91, 52] on icon at bounding box center [91, 52] width 16 height 14
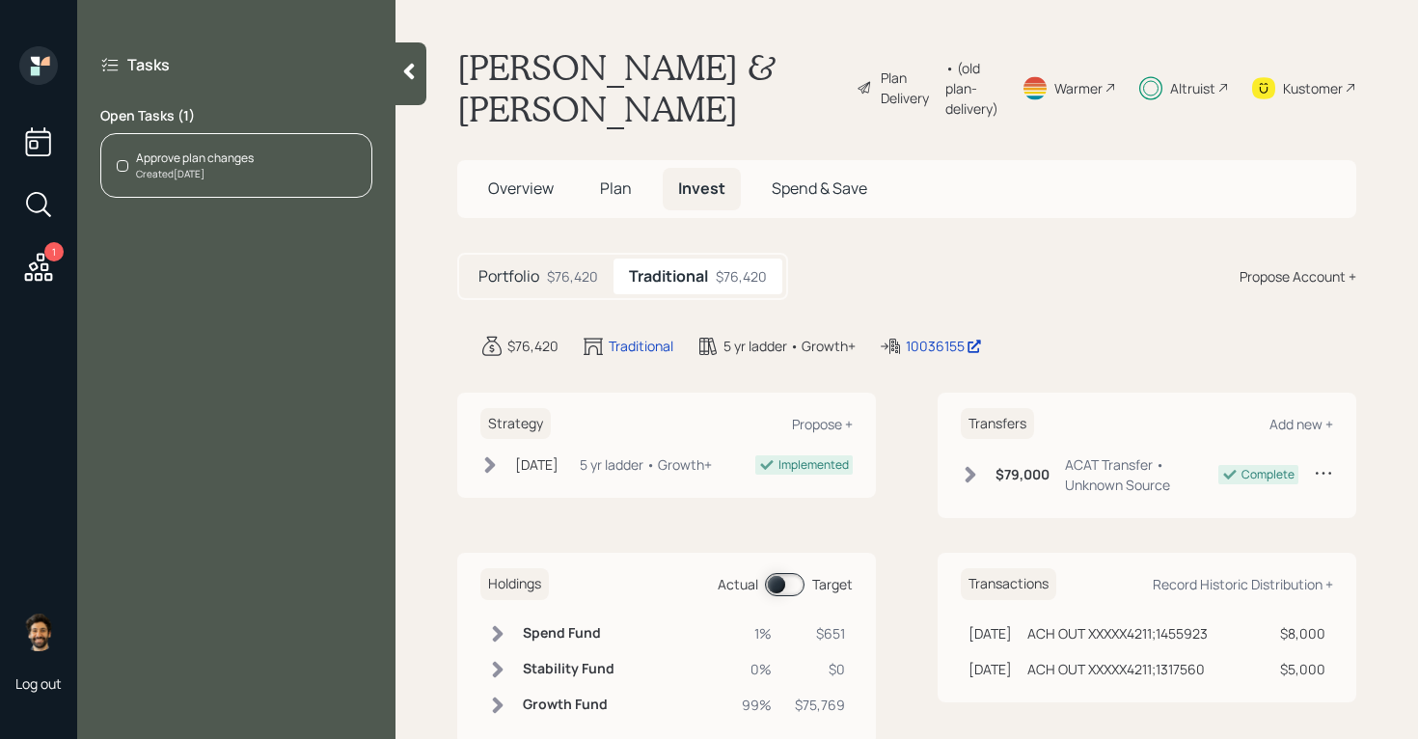
click at [230, 125] on div "Open Tasks ( 1 ) Approve plan changes Created Today" at bounding box center [236, 152] width 272 height 92
click at [230, 151] on div "Approve plan changes" at bounding box center [195, 158] width 118 height 17
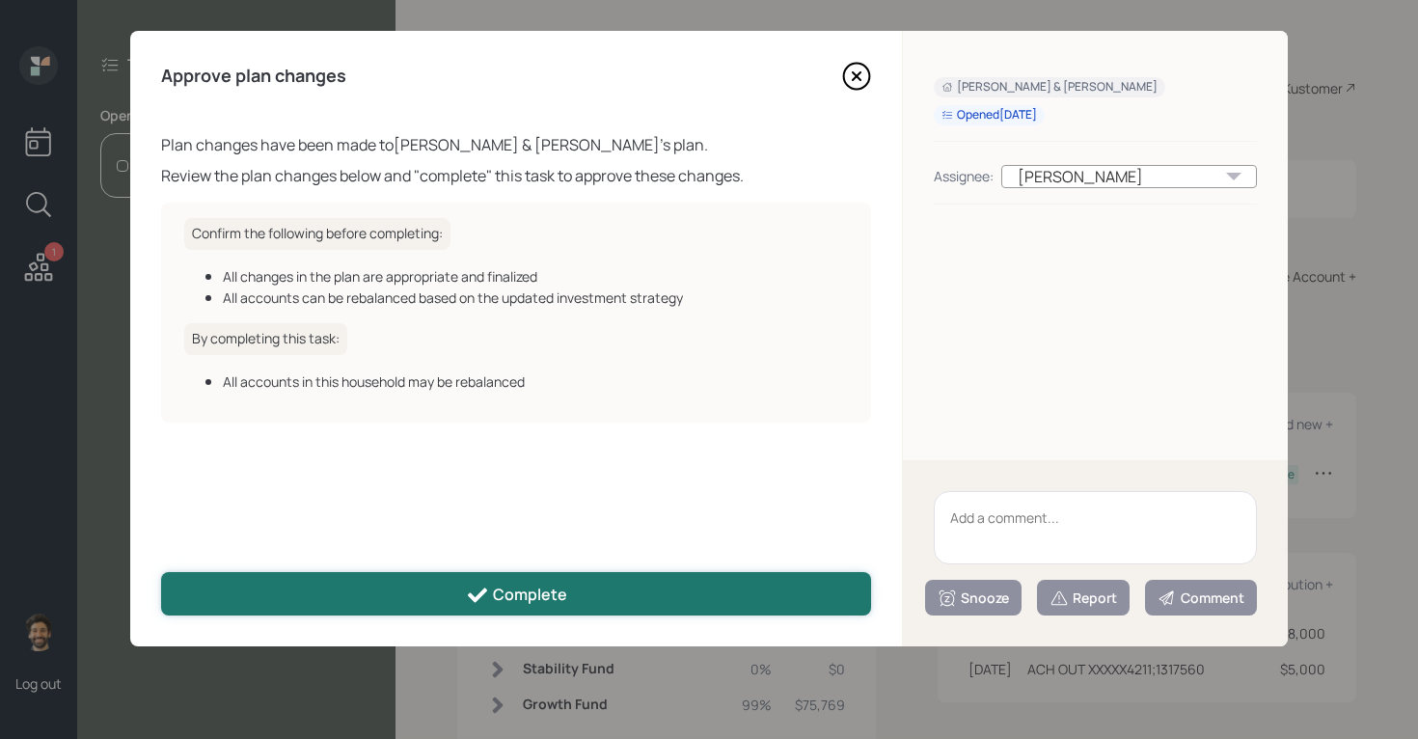
click at [583, 597] on button "Complete" at bounding box center [516, 593] width 710 height 43
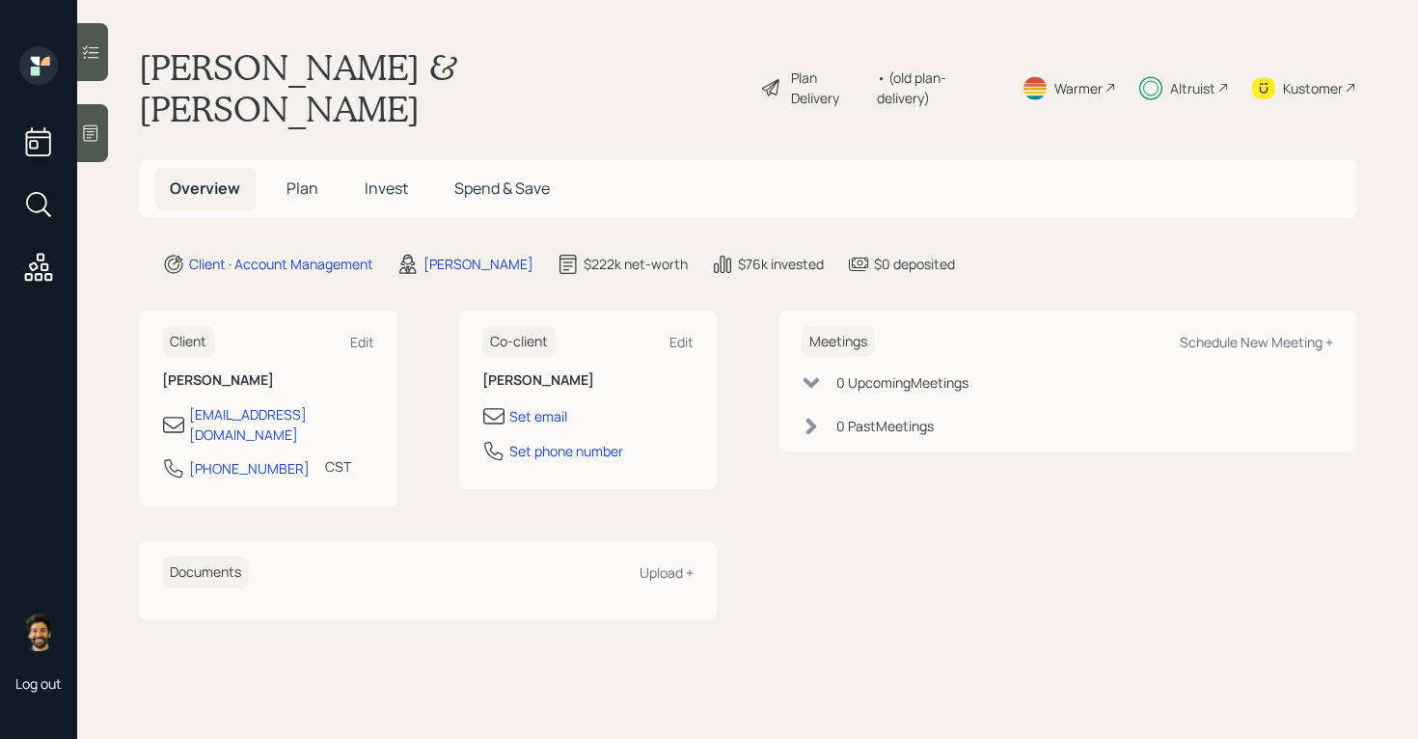
click at [385, 178] on span "Invest" at bounding box center [386, 188] width 43 height 21
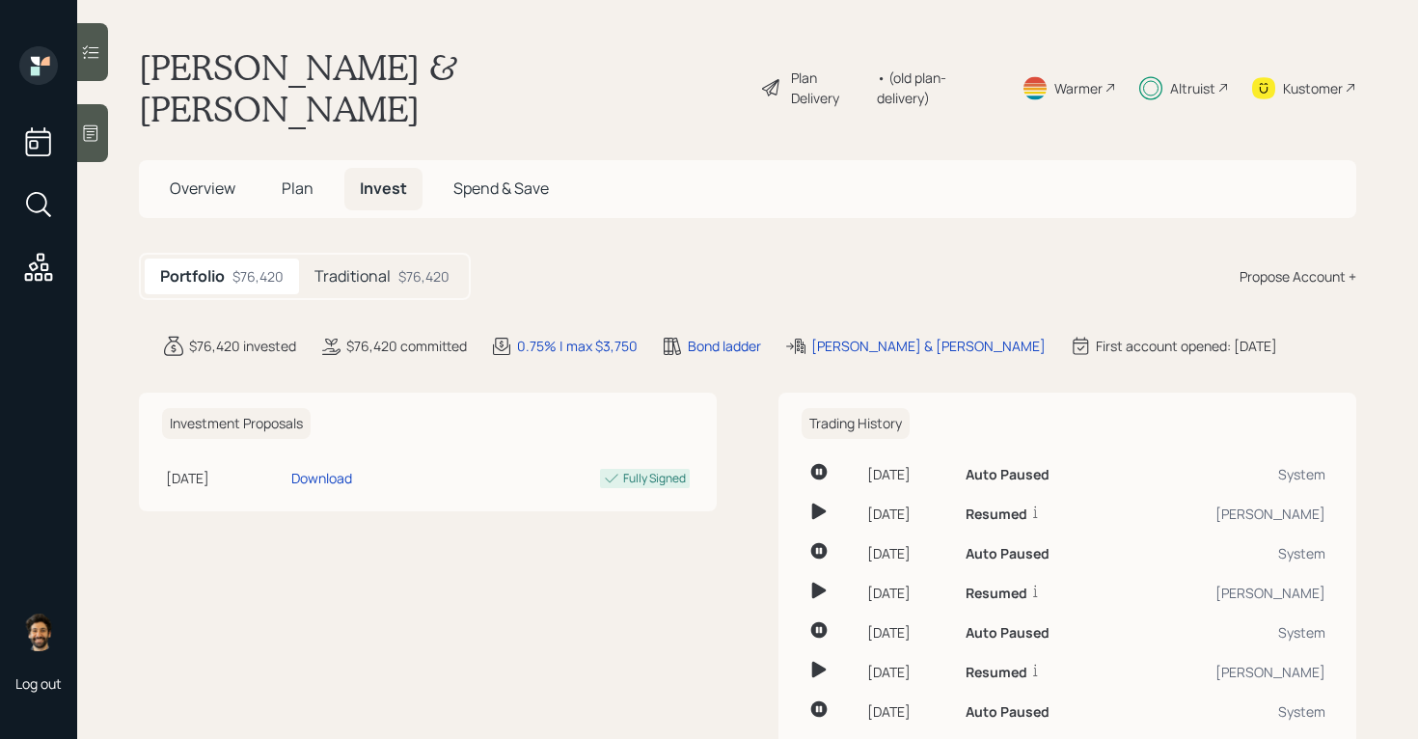
click at [305, 168] on h5 "Plan" at bounding box center [297, 188] width 63 height 41
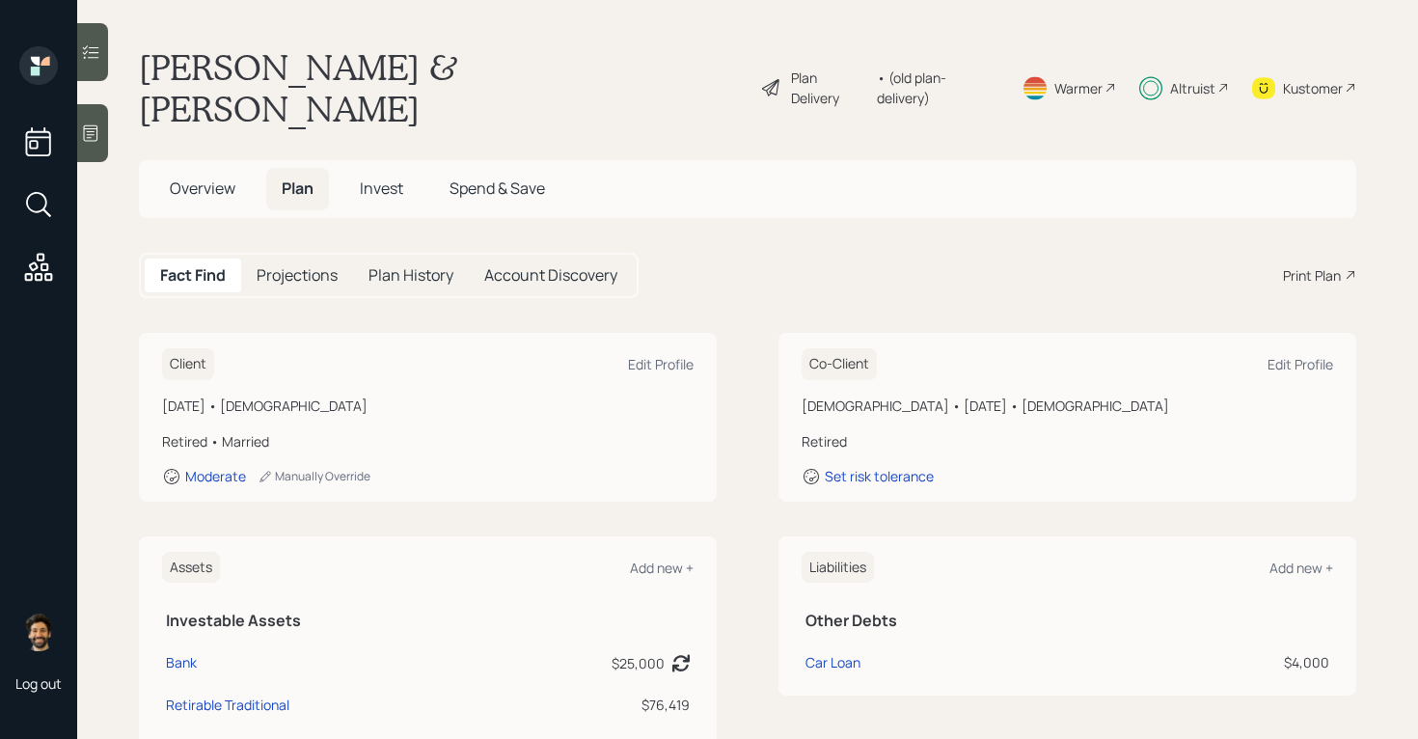
click at [378, 178] on span "Invest" at bounding box center [381, 188] width 43 height 21
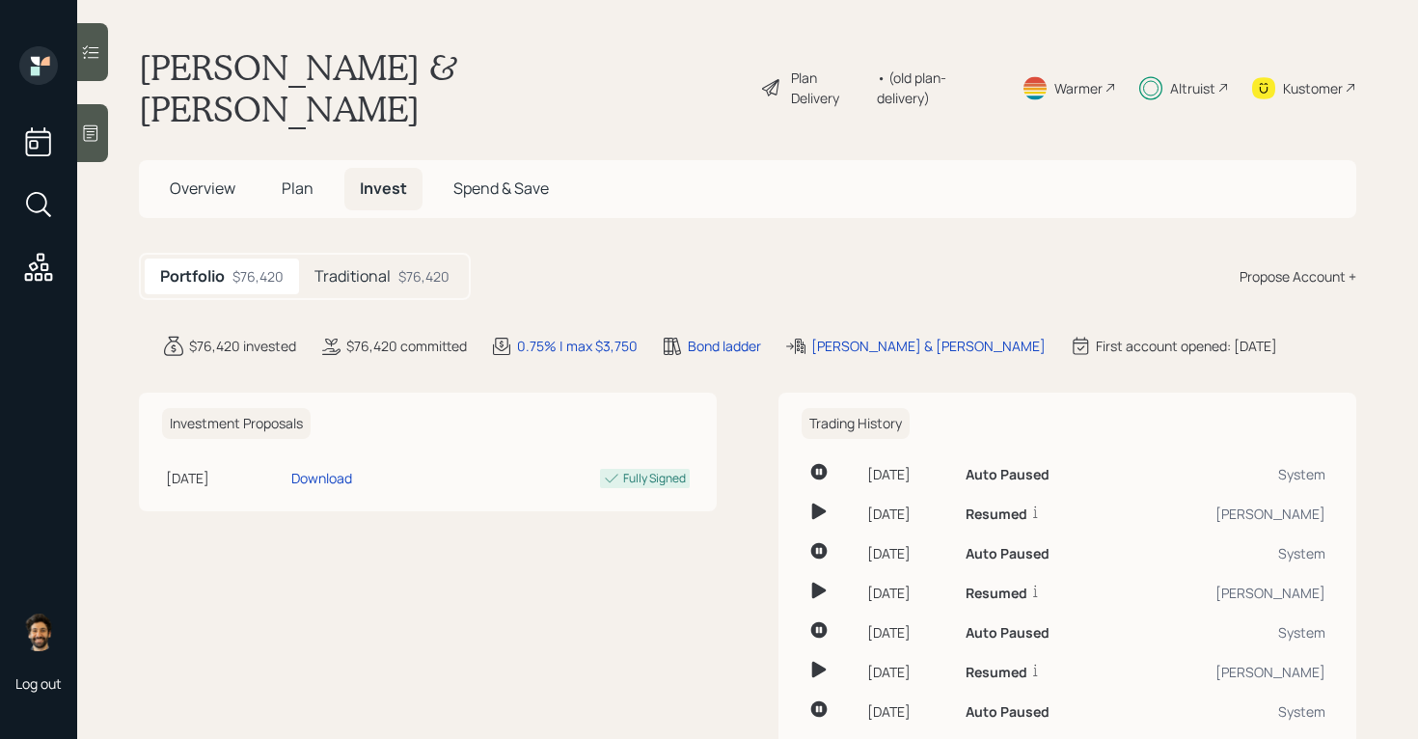
click at [337, 267] on h5 "Traditional" at bounding box center [352, 276] width 76 height 18
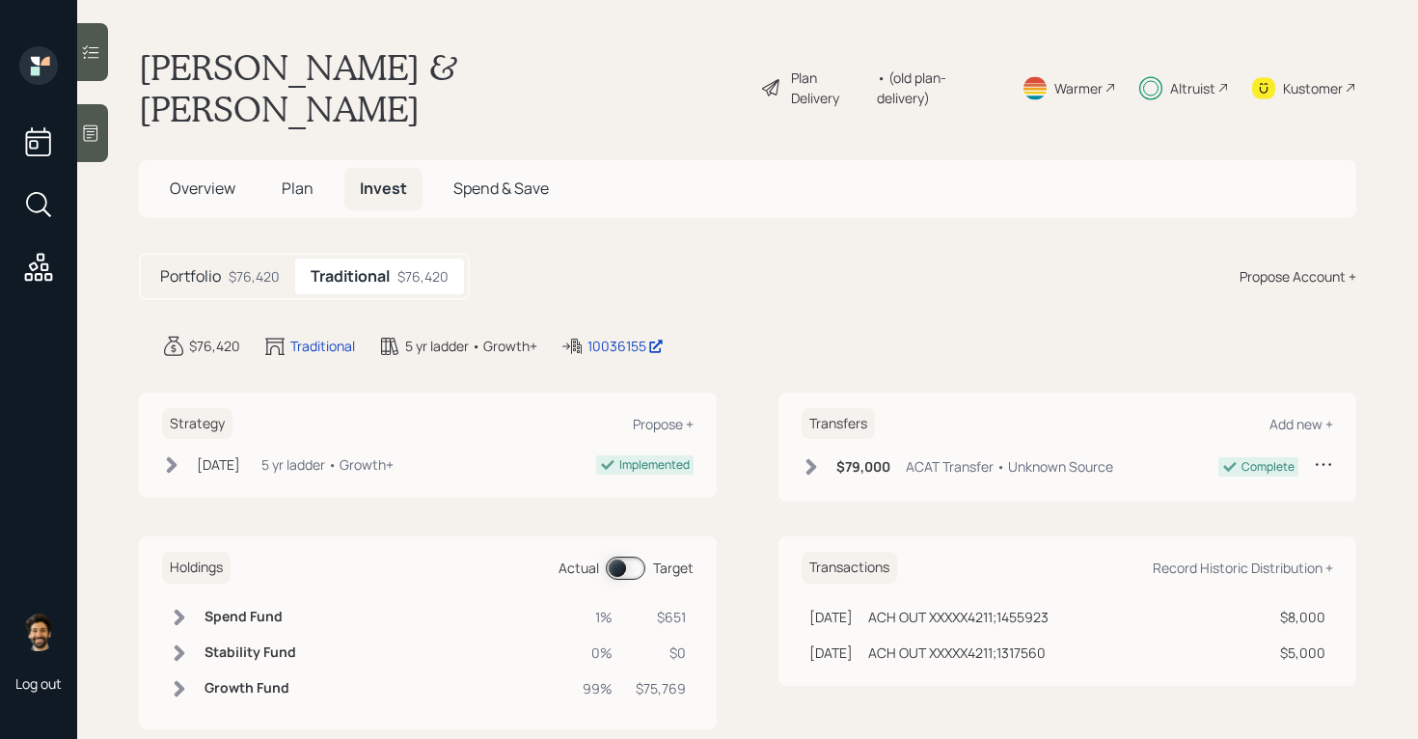
click at [252, 266] on div "$76,420" at bounding box center [254, 276] width 51 height 20
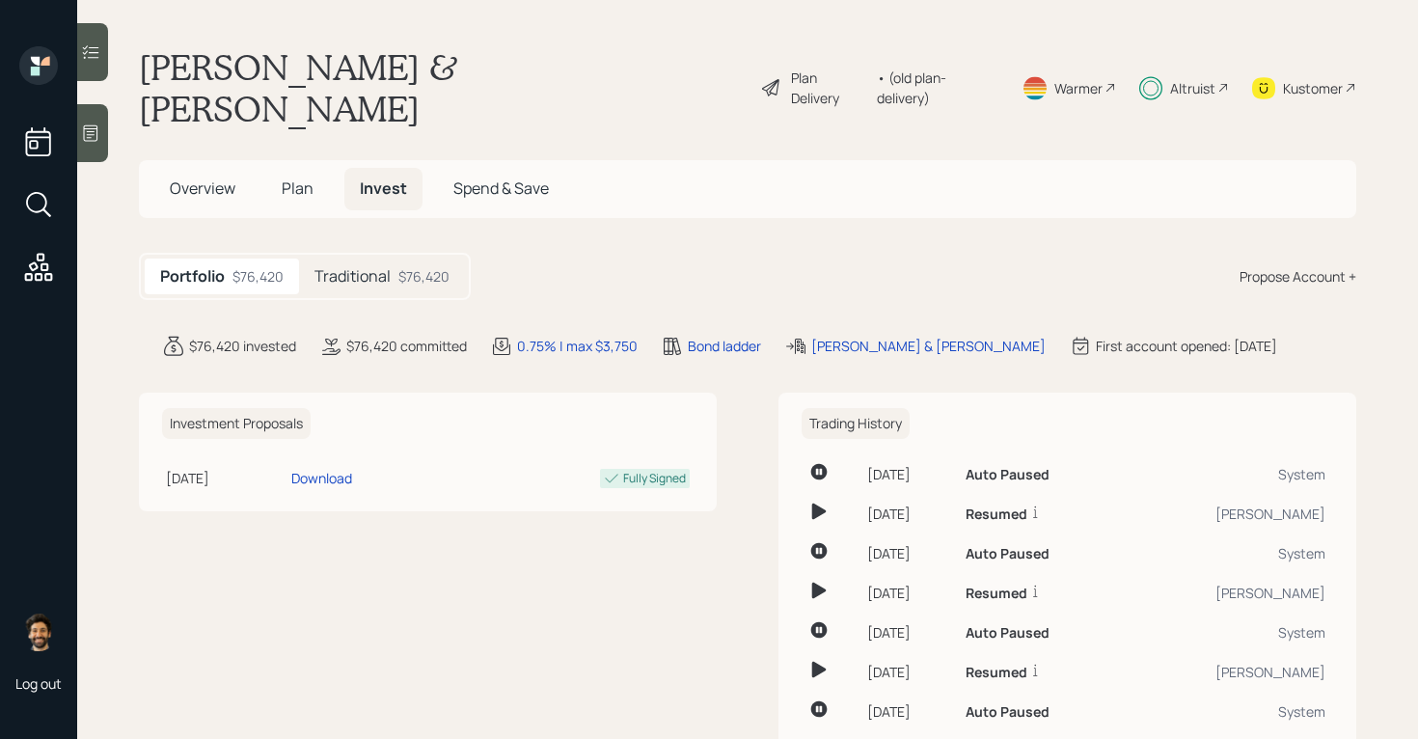
click at [301, 178] on span "Plan" at bounding box center [298, 188] width 32 height 21
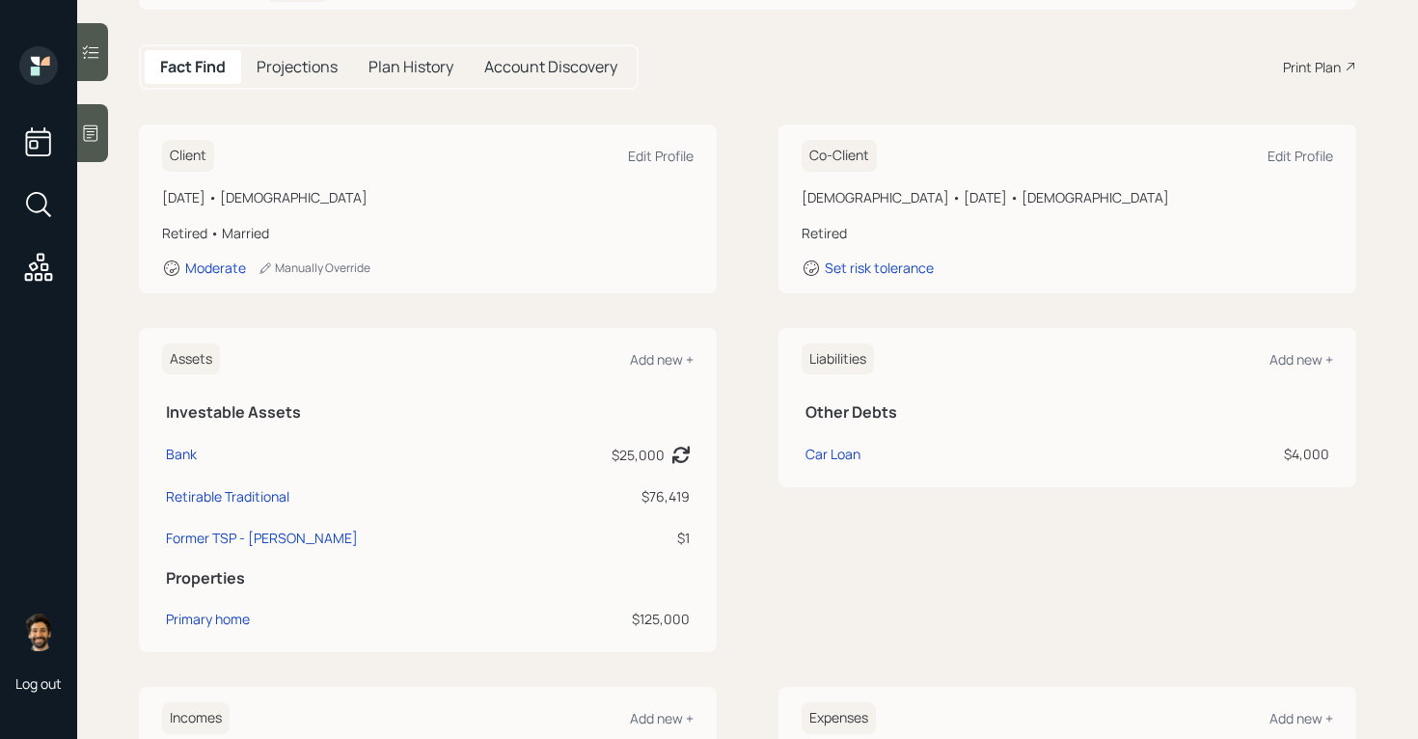
scroll to position [213, 0]
